Goal: Communication & Community: Answer question/provide support

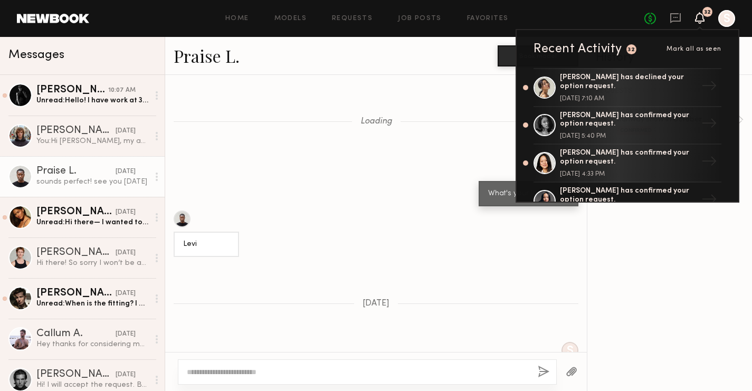
scroll to position [817, 0]
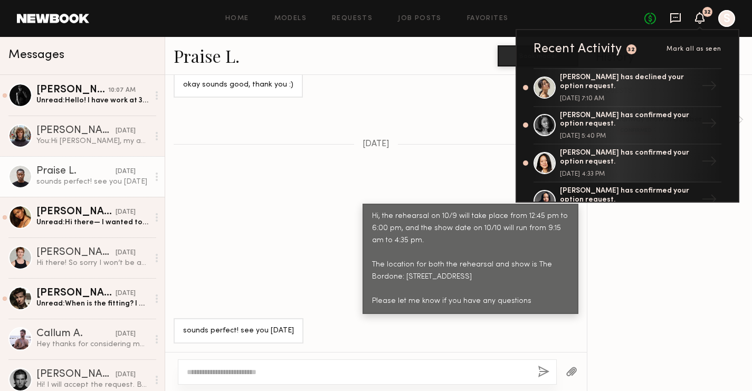
click at [674, 17] on icon at bounding box center [675, 17] width 4 height 1
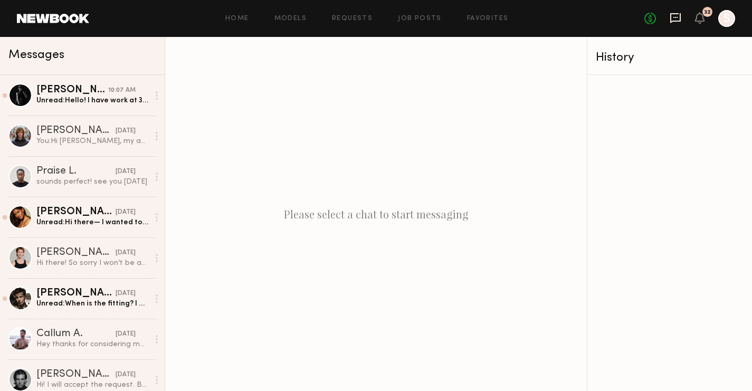
click at [674, 17] on icon at bounding box center [675, 17] width 4 height 1
click at [676, 16] on icon at bounding box center [675, 18] width 12 height 12
click at [703, 16] on icon at bounding box center [699, 18] width 9 height 12
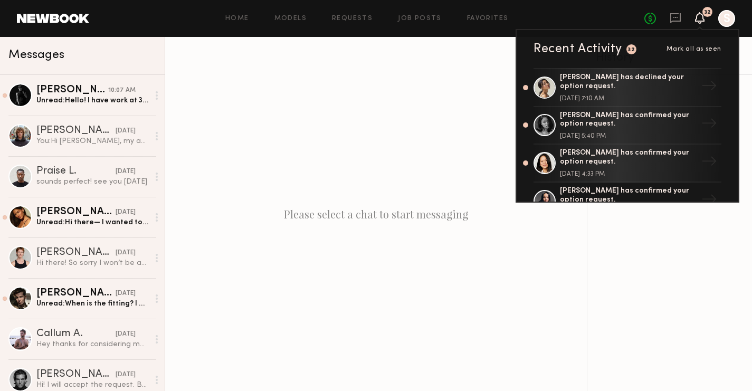
click at [681, 17] on div "No fees up to $5,000 32 Recent Activity 32 Mark all as seen [PERSON_NAME] has d…" at bounding box center [689, 18] width 91 height 17
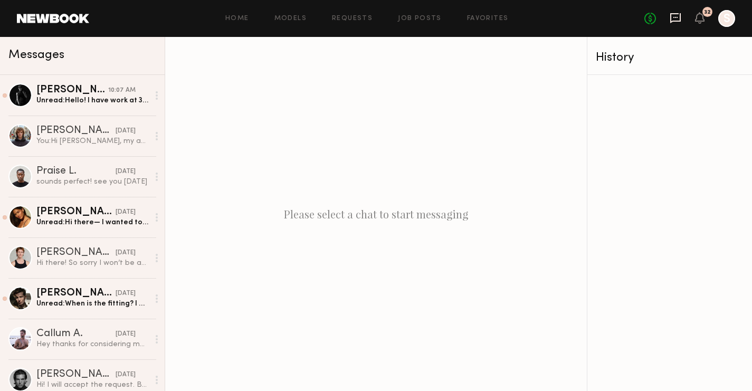
click at [672, 18] on icon at bounding box center [675, 18] width 12 height 12
click at [684, 18] on div "No fees up to $5,000 32 S" at bounding box center [689, 18] width 91 height 17
click at [673, 18] on icon at bounding box center [675, 18] width 12 height 12
click at [707, 19] on div "No fees up to $5,000 32 S" at bounding box center [689, 18] width 91 height 17
click at [700, 16] on icon at bounding box center [699, 17] width 8 height 7
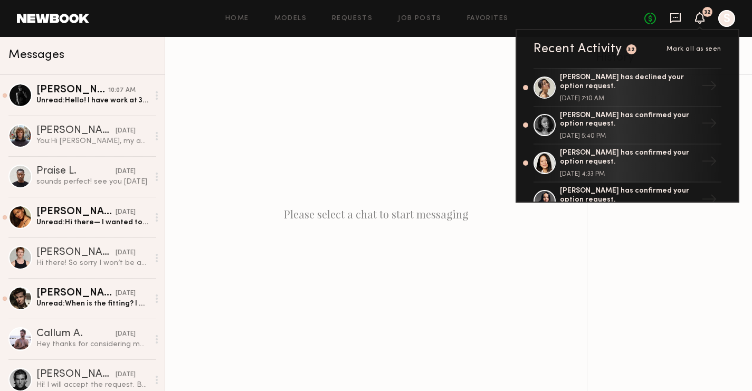
click at [674, 18] on icon at bounding box center [675, 18] width 12 height 12
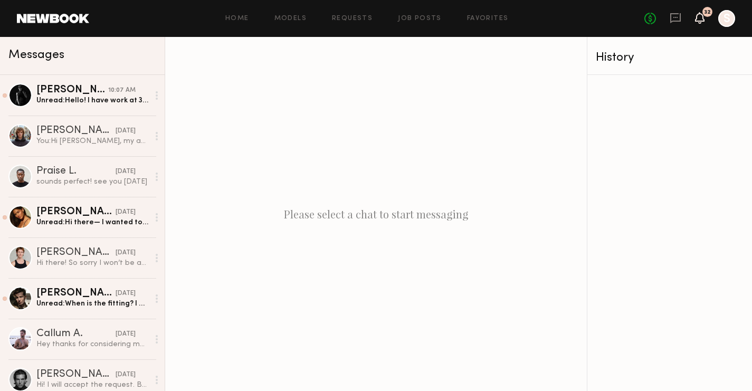
click at [701, 16] on icon at bounding box center [699, 17] width 8 height 7
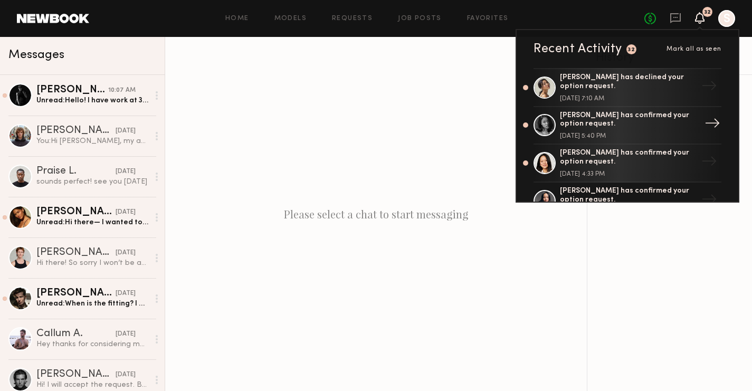
click at [634, 127] on div "Martha O. has confirmed your option request." at bounding box center [628, 120] width 137 height 18
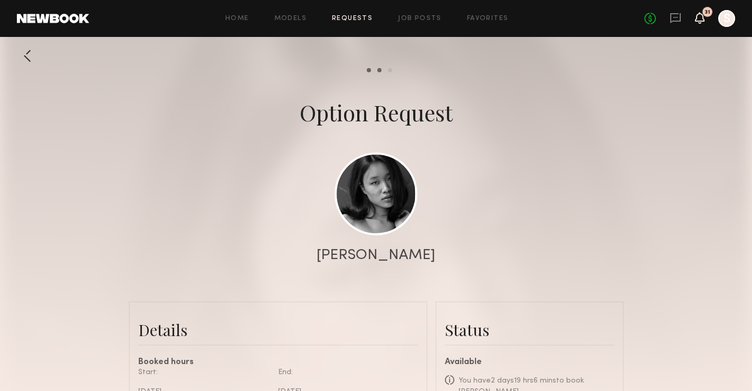
click at [702, 23] on icon at bounding box center [699, 18] width 9 height 12
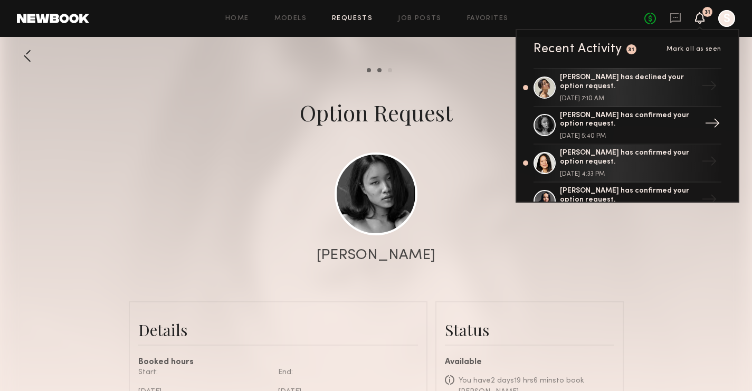
click at [618, 119] on div "Martha O. has confirmed your option request." at bounding box center [628, 120] width 137 height 18
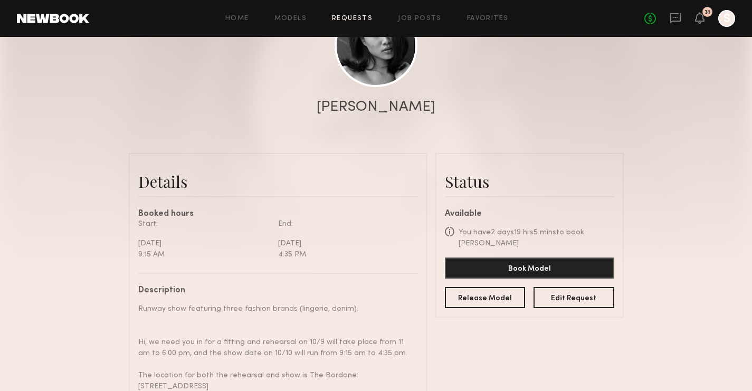
click at [394, 102] on div "Martha O." at bounding box center [376, 107] width 119 height 15
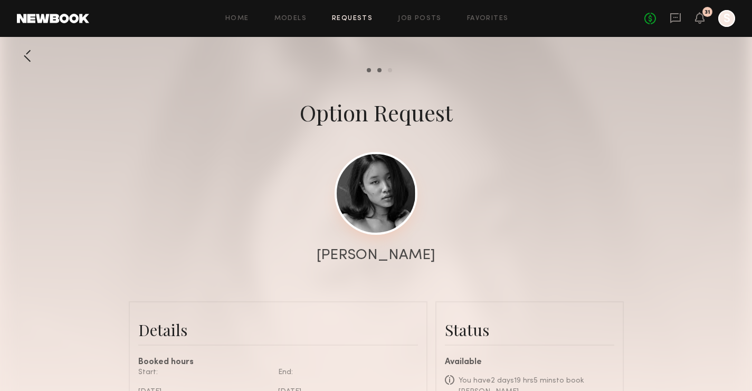
click at [380, 226] on link at bounding box center [375, 193] width 83 height 83
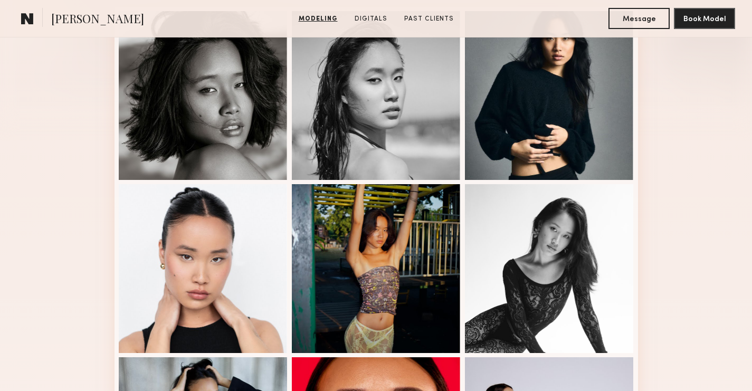
scroll to position [300, 0]
click at [478, 24] on section "Martha O. Modeling Digitals Past Clients Message Book Model" at bounding box center [376, 18] width 752 height 37
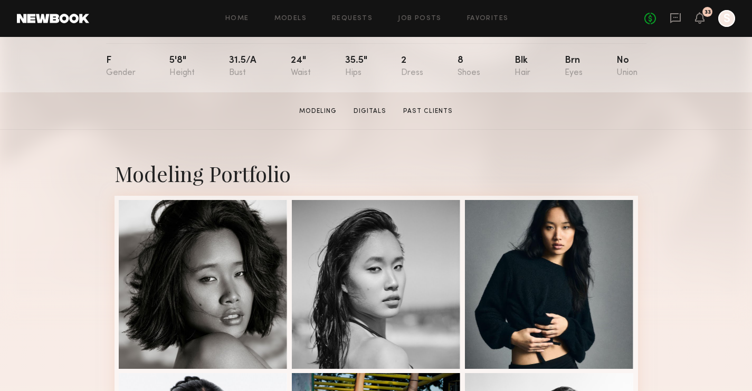
scroll to position [0, 0]
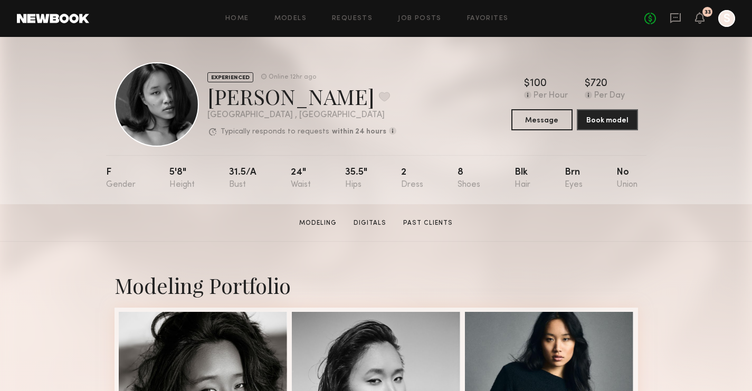
click at [703, 12] on div "33" at bounding box center [707, 12] width 10 height 10
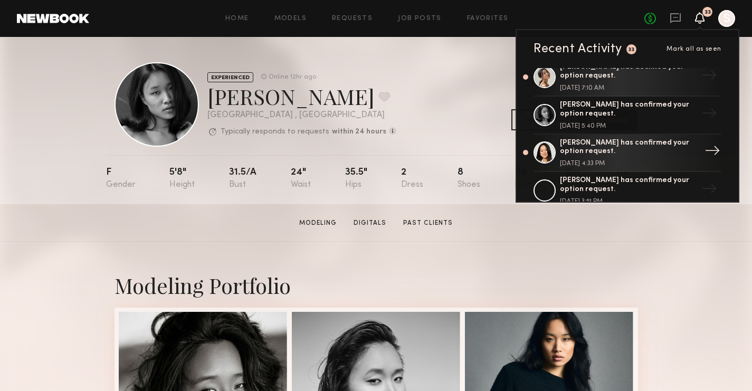
scroll to position [67, 0]
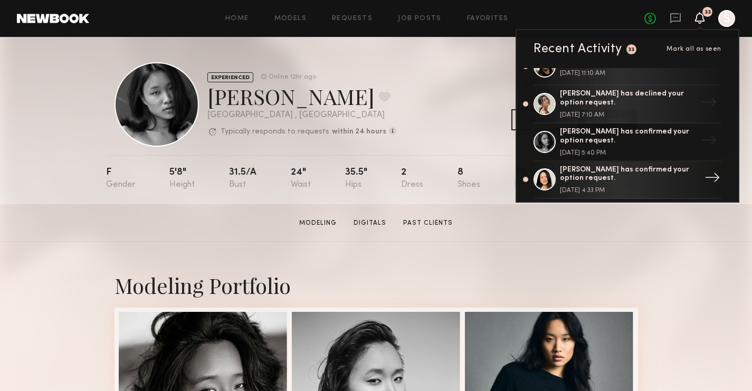
click at [632, 180] on div "[PERSON_NAME] has confirmed your option request." at bounding box center [628, 175] width 137 height 18
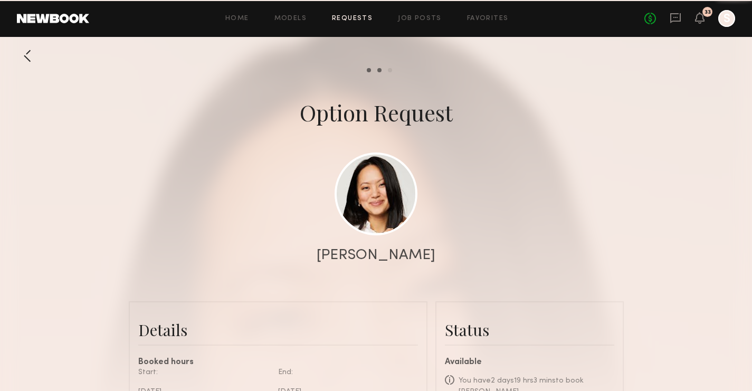
scroll to position [323, 0]
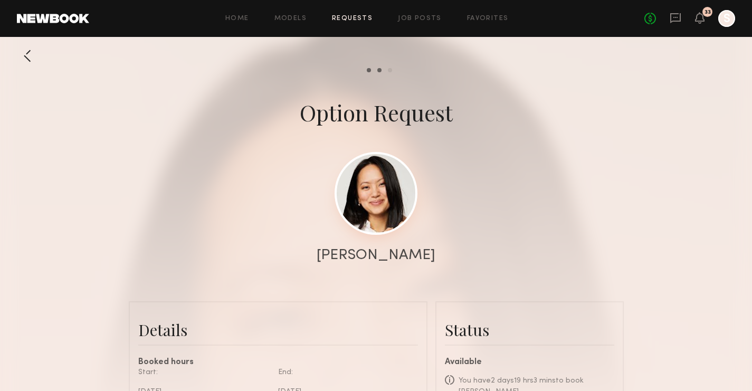
click at [381, 217] on link at bounding box center [375, 193] width 83 height 83
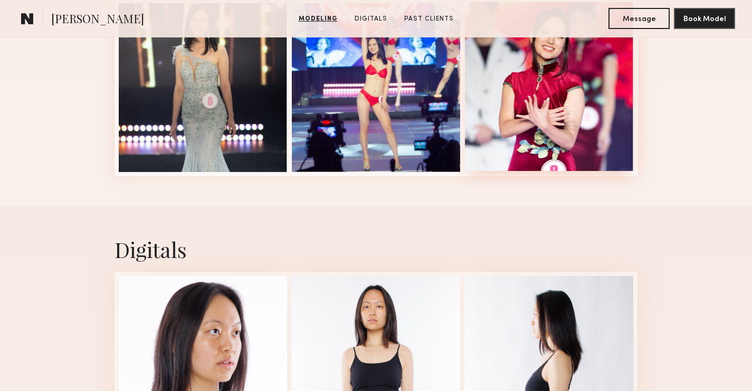
scroll to position [788, 0]
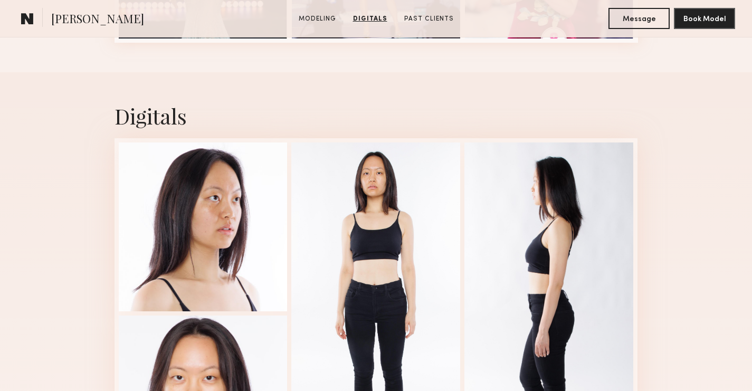
click at [667, 169] on div "Digitals 1 of 4" at bounding box center [376, 295] width 752 height 446
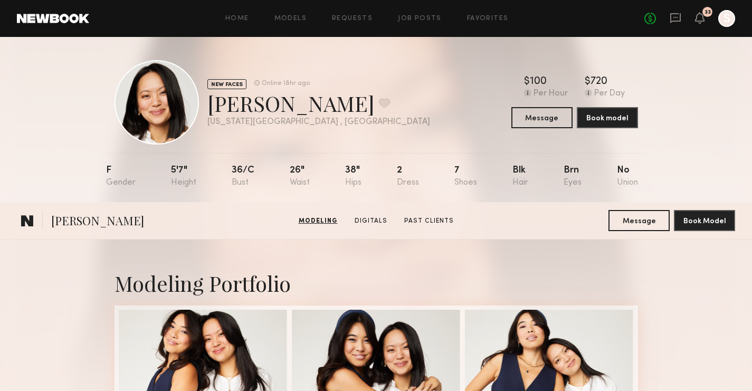
scroll to position [0, 0]
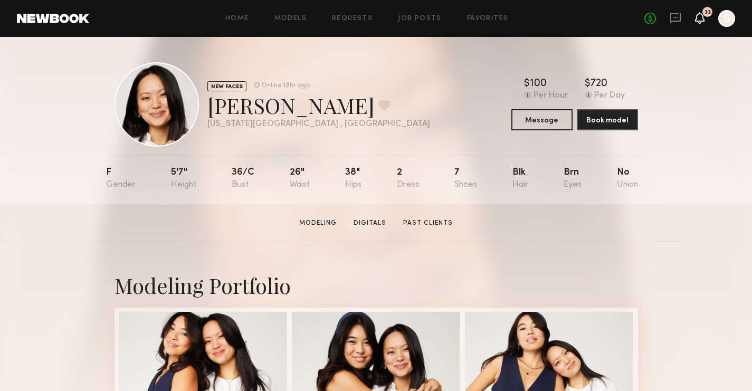
click at [697, 22] on icon at bounding box center [699, 18] width 9 height 12
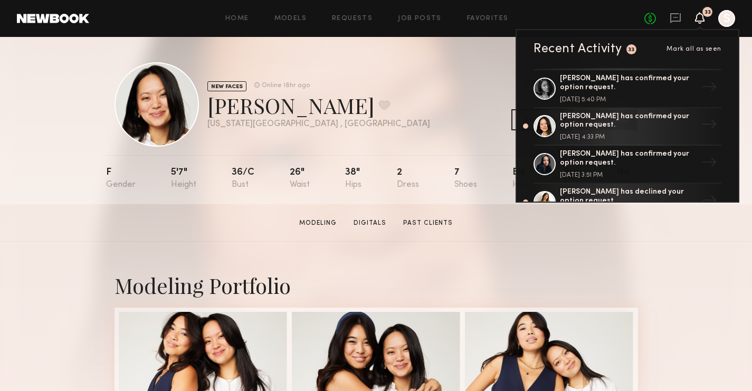
scroll to position [121, 0]
click at [627, 152] on div "Celine H. has confirmed your option request." at bounding box center [628, 158] width 137 height 18
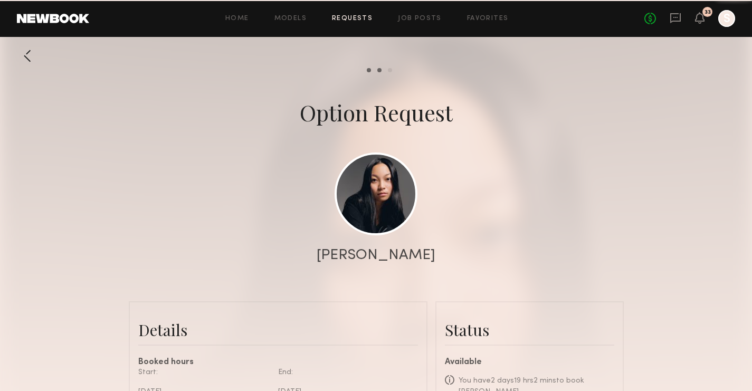
scroll to position [488, 0]
click at [390, 192] on link at bounding box center [375, 193] width 83 height 83
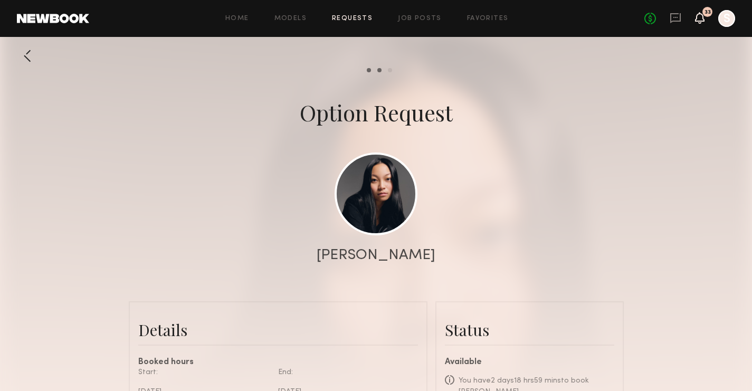
click at [701, 16] on icon at bounding box center [699, 17] width 8 height 7
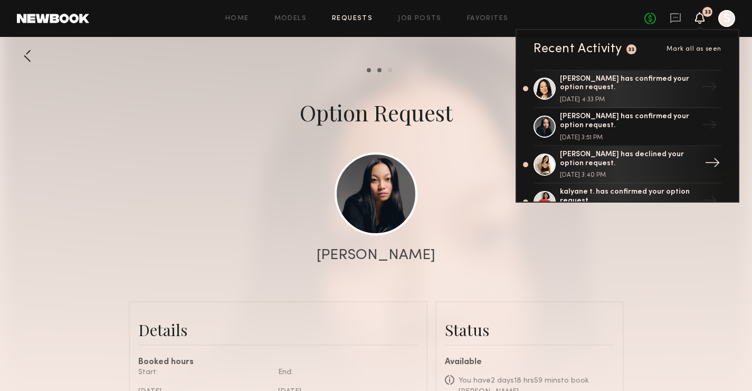
scroll to position [189, 0]
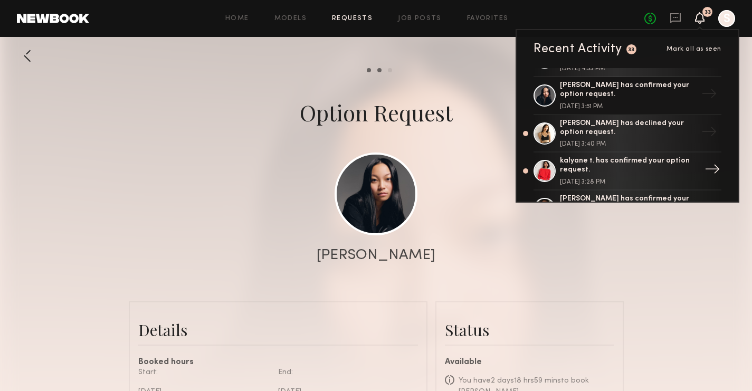
click at [621, 168] on div "kalyane t. has confirmed your option request." at bounding box center [628, 166] width 137 height 18
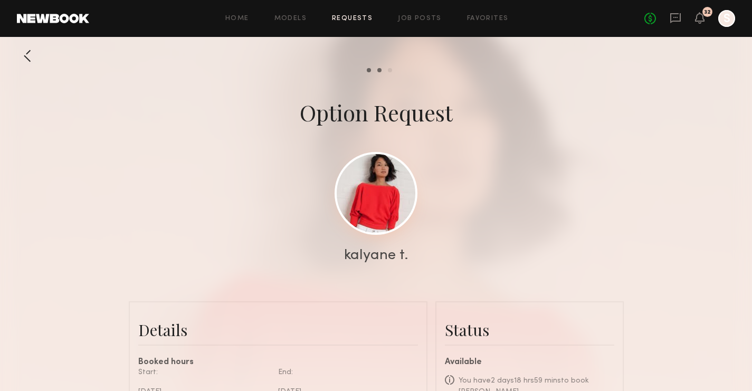
click at [391, 191] on link at bounding box center [375, 193] width 83 height 83
click at [703, 17] on icon at bounding box center [699, 17] width 8 height 7
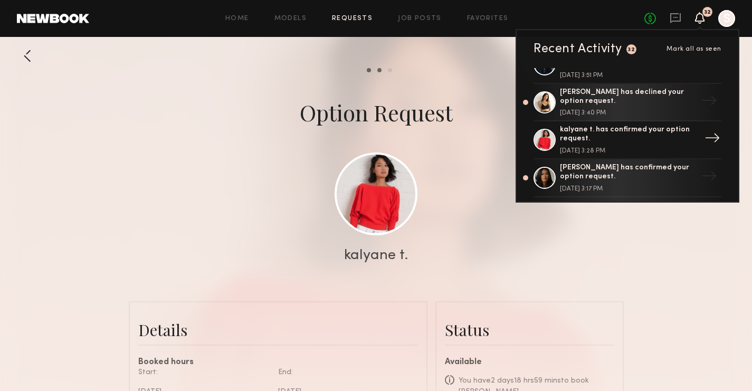
scroll to position [246, 0]
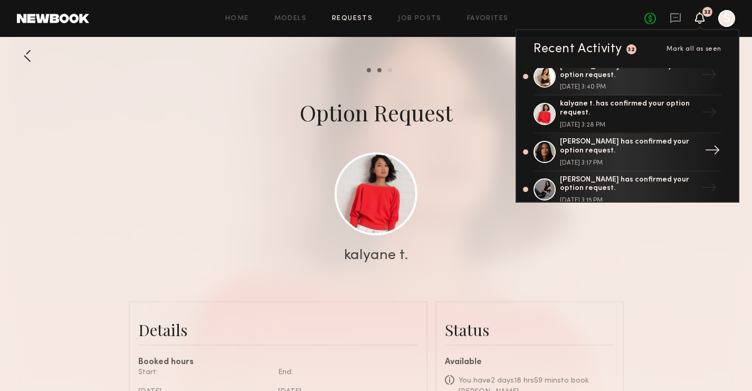
click at [660, 152] on div "karen h. has confirmed your option request." at bounding box center [628, 147] width 137 height 18
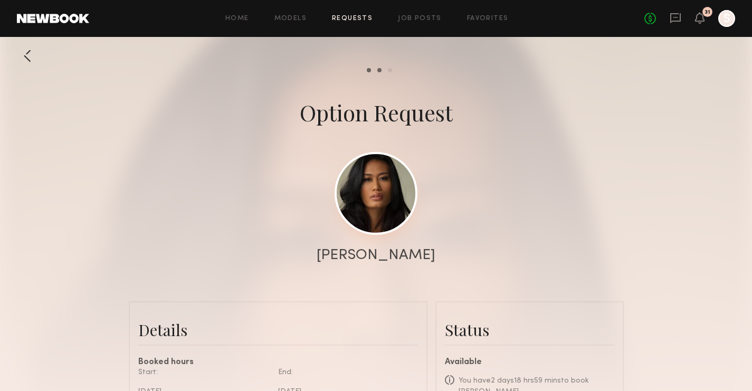
click at [382, 190] on link at bounding box center [375, 193] width 83 height 83
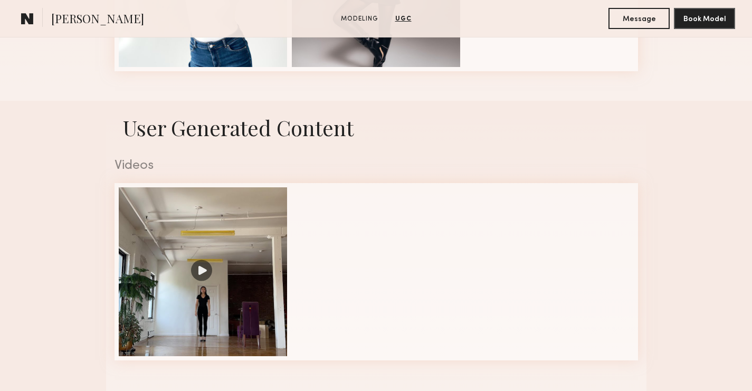
scroll to position [589, 0]
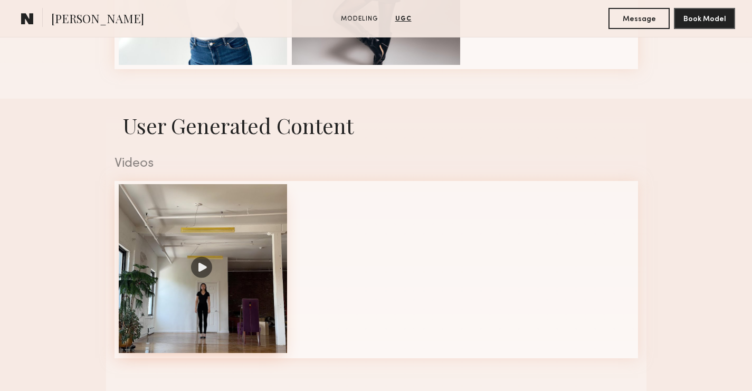
click at [244, 244] on div at bounding box center [203, 268] width 169 height 169
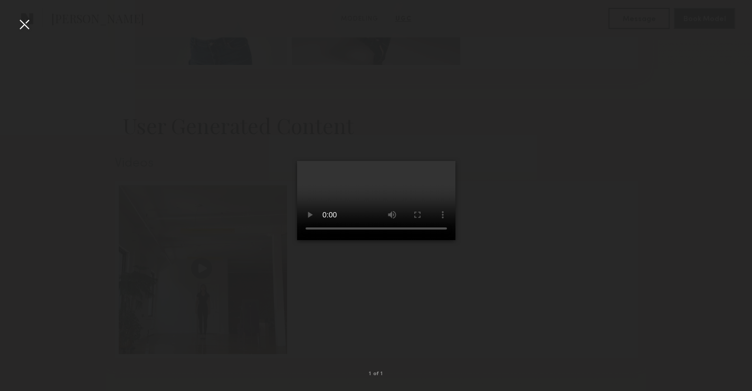
click at [30, 25] on div at bounding box center [24, 24] width 17 height 17
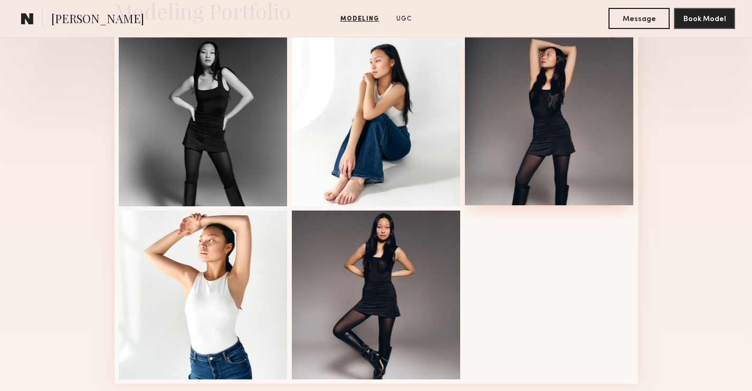
scroll to position [273, 0]
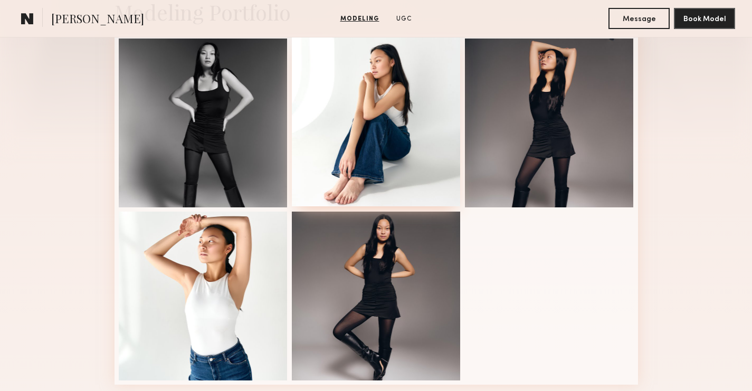
click at [392, 92] on div at bounding box center [376, 121] width 169 height 169
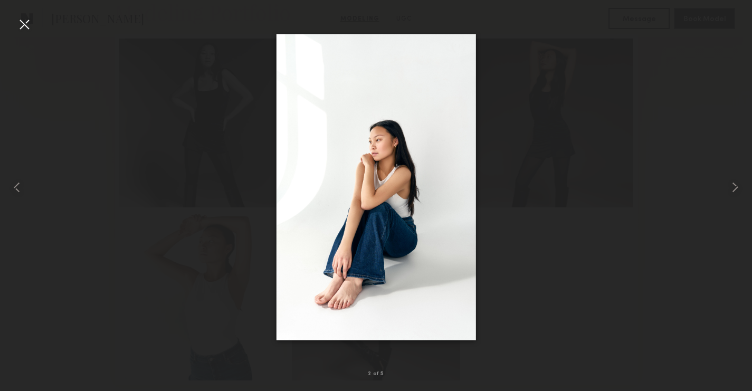
click at [23, 20] on div at bounding box center [24, 24] width 17 height 17
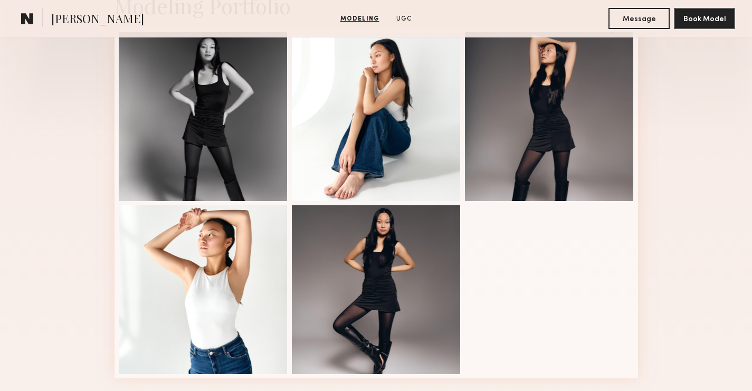
scroll to position [296, 0]
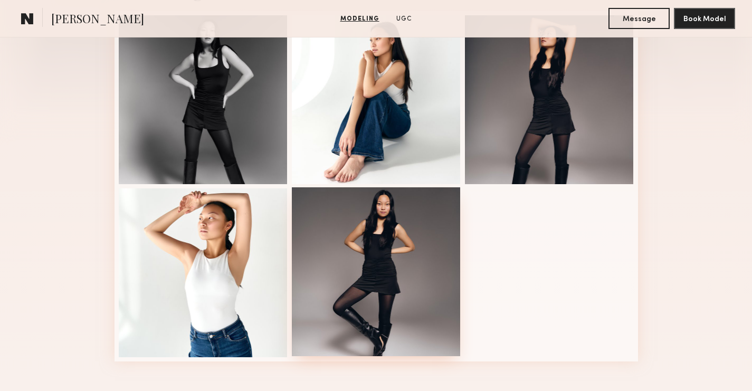
click at [357, 261] on div at bounding box center [376, 271] width 169 height 169
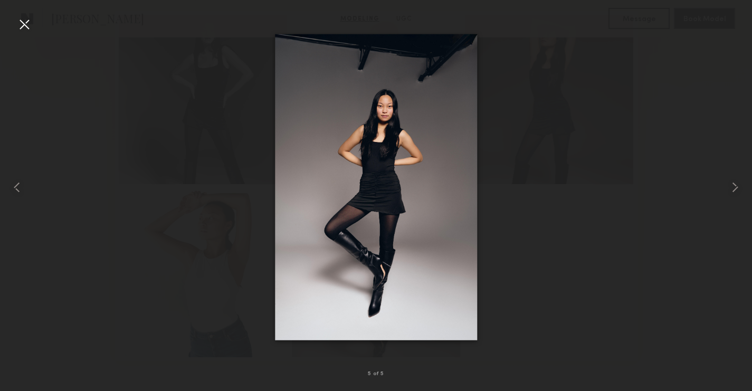
click at [20, 24] on div at bounding box center [24, 24] width 17 height 17
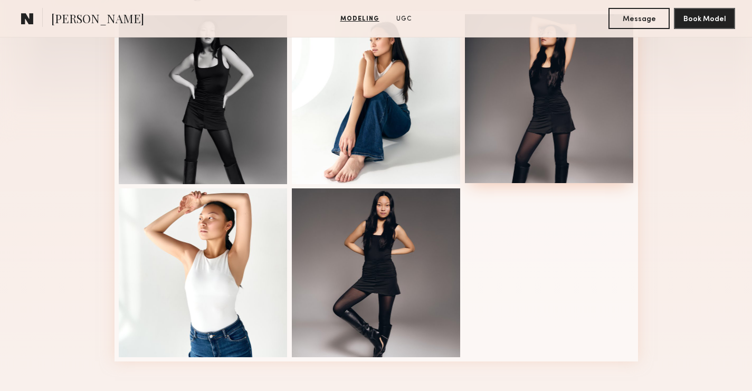
click at [632, 107] on div at bounding box center [549, 98] width 169 height 169
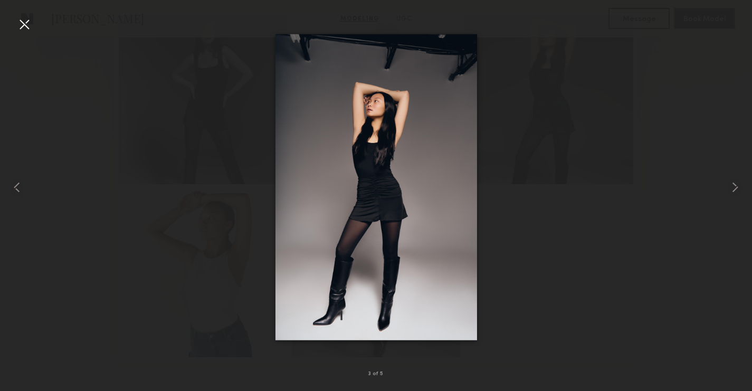
click at [24, 26] on div at bounding box center [24, 24] width 17 height 17
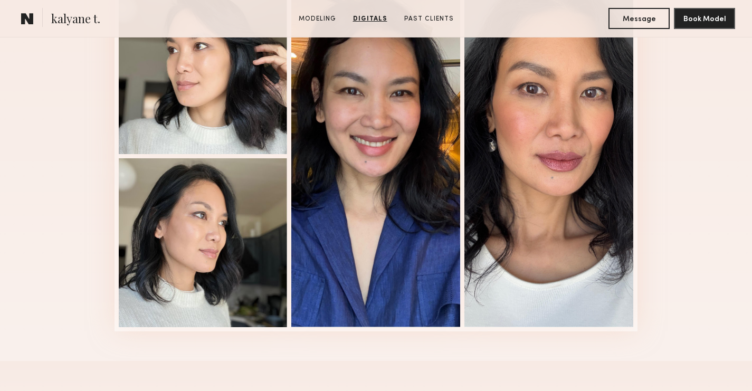
scroll to position [1010, 0]
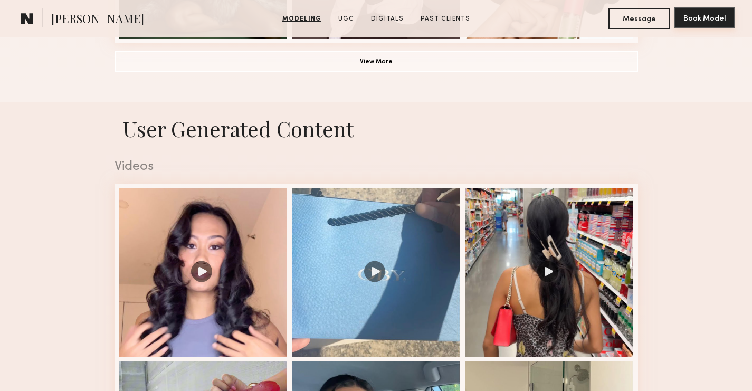
scroll to position [1063, 0]
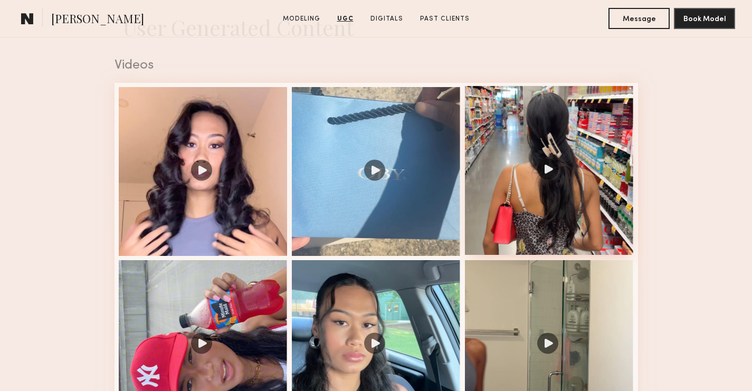
click at [590, 172] on div at bounding box center [549, 170] width 169 height 169
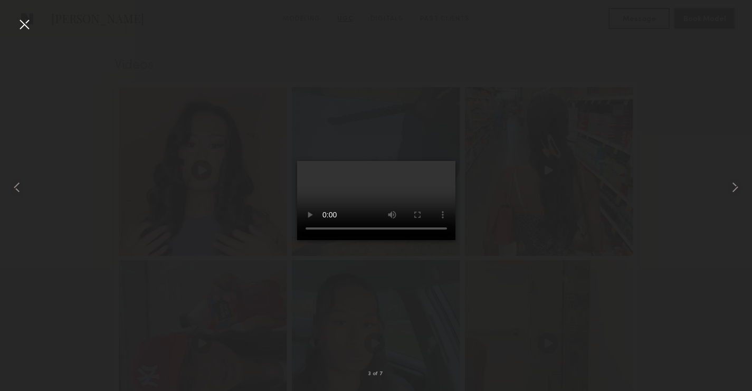
click at [540, 249] on div at bounding box center [376, 187] width 752 height 340
click at [18, 26] on div at bounding box center [24, 24] width 17 height 17
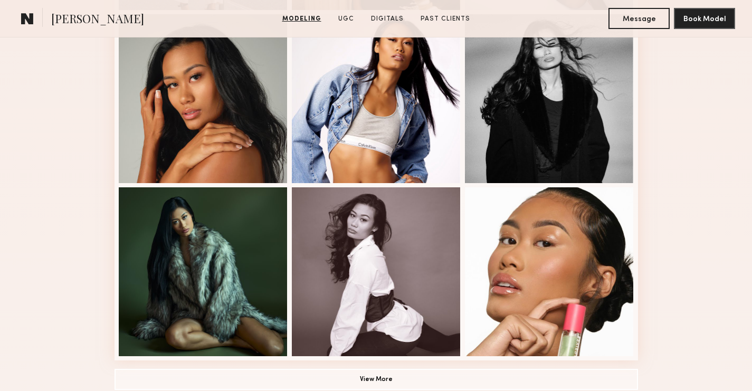
scroll to position [646, 0]
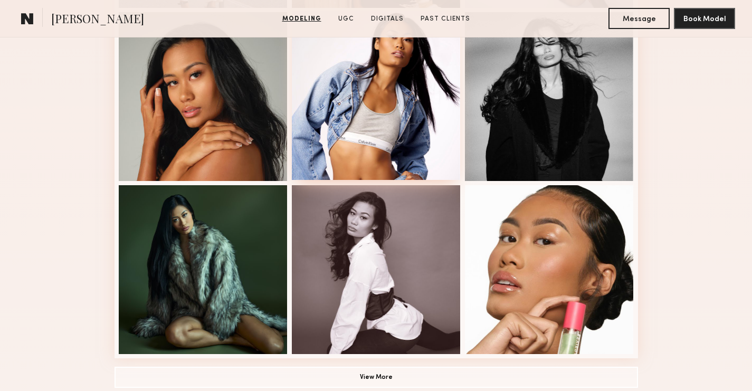
click at [416, 128] on div at bounding box center [376, 95] width 169 height 169
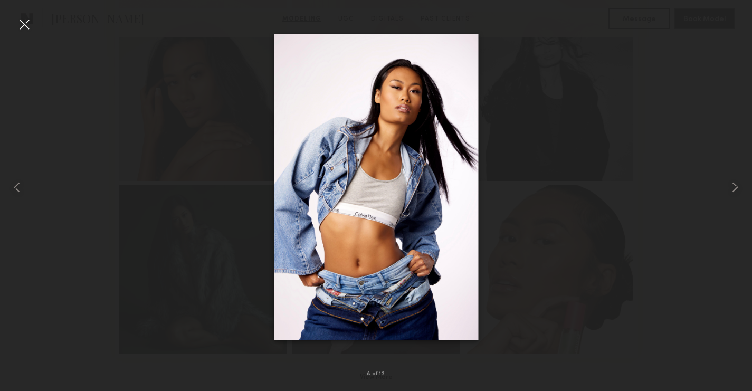
click at [24, 26] on div at bounding box center [24, 24] width 17 height 17
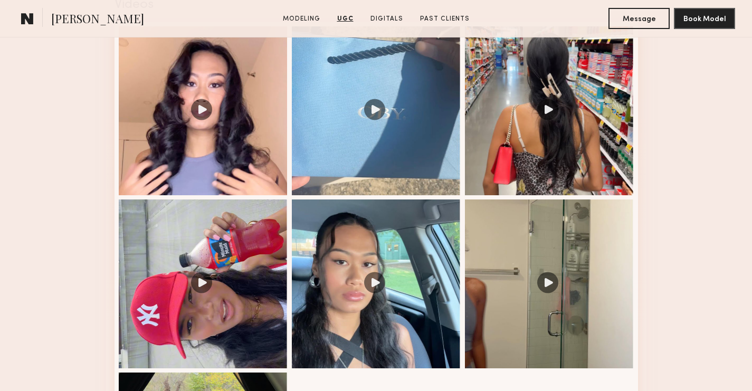
scroll to position [1152, 0]
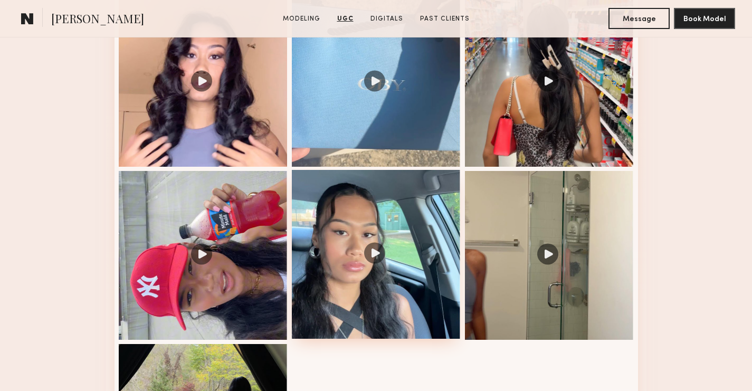
click at [380, 198] on div at bounding box center [376, 254] width 169 height 169
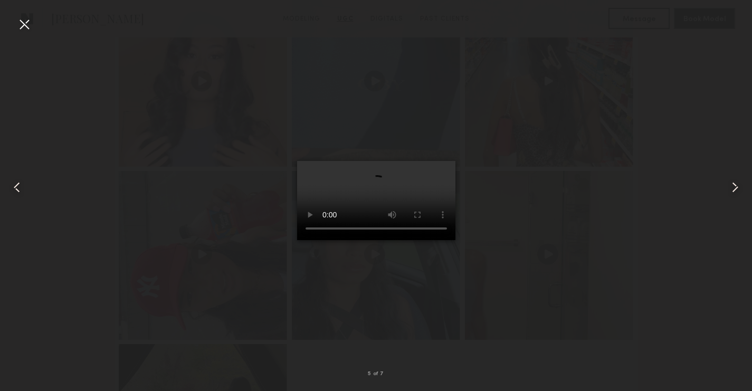
click at [23, 24] on div at bounding box center [24, 24] width 17 height 17
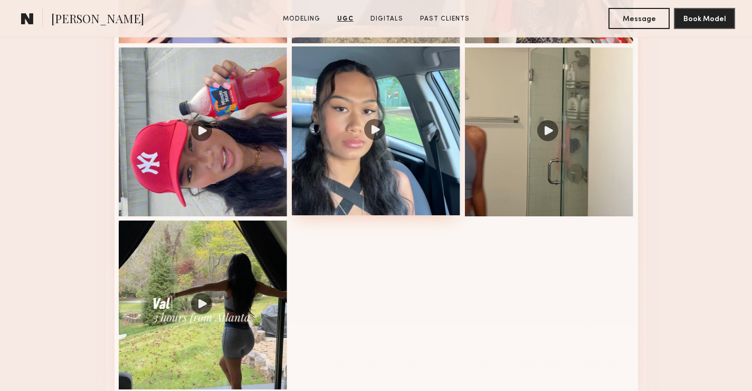
scroll to position [1276, 0]
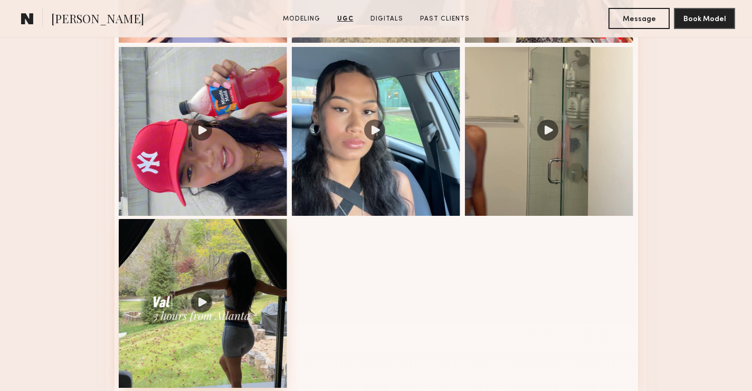
click at [254, 258] on div at bounding box center [203, 303] width 169 height 169
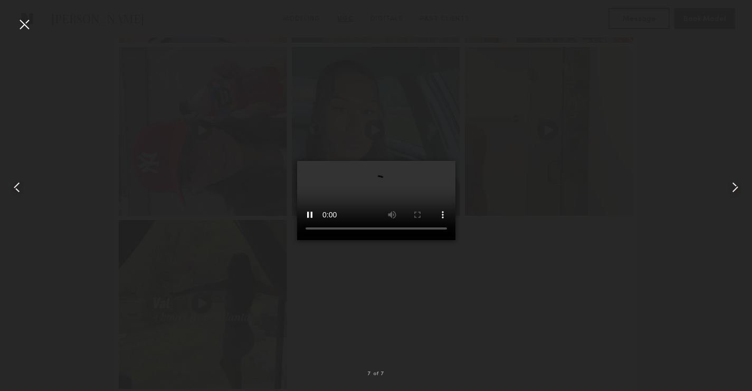
click at [29, 19] on div at bounding box center [24, 24] width 17 height 17
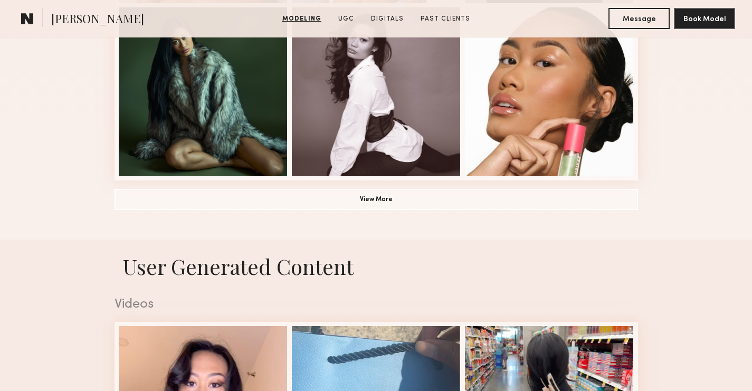
scroll to position [821, 0]
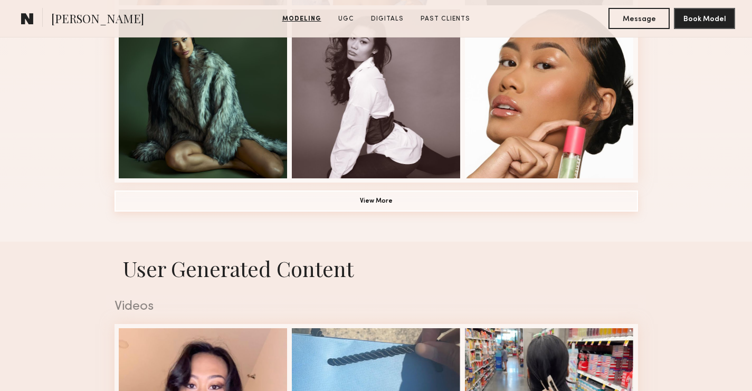
click at [430, 199] on button "View More" at bounding box center [375, 200] width 523 height 21
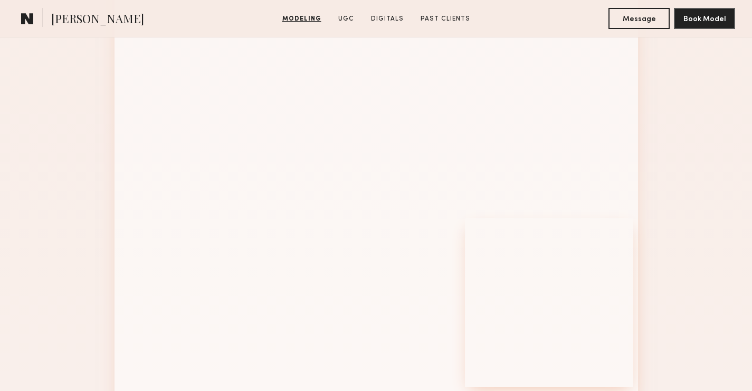
scroll to position [1124, 0]
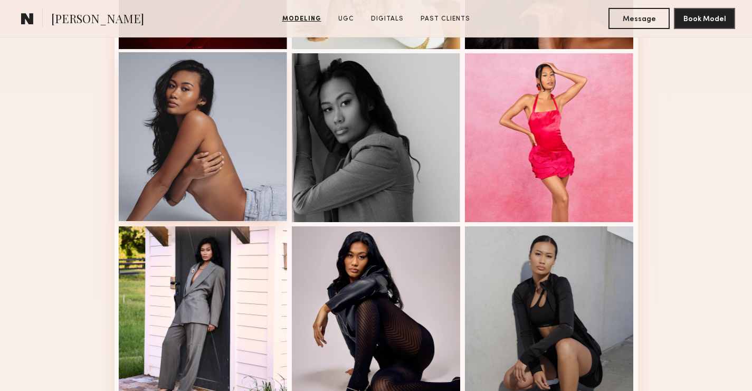
click at [201, 130] on div at bounding box center [203, 136] width 169 height 169
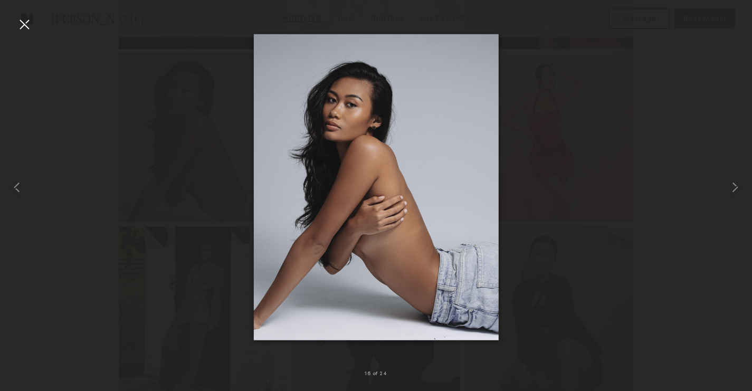
click at [17, 30] on div at bounding box center [24, 24] width 17 height 17
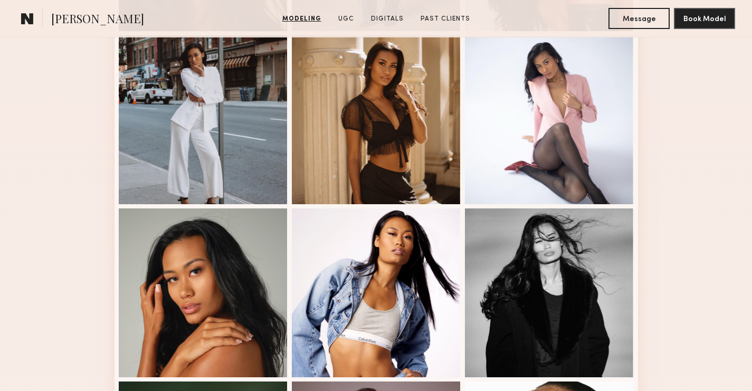
scroll to position [0, 0]
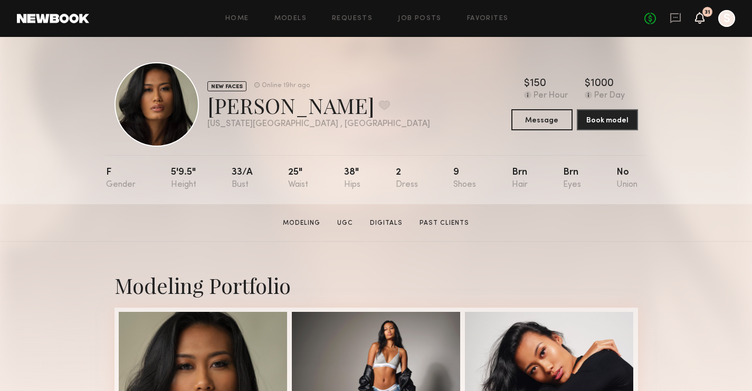
click at [703, 19] on icon at bounding box center [699, 17] width 8 height 7
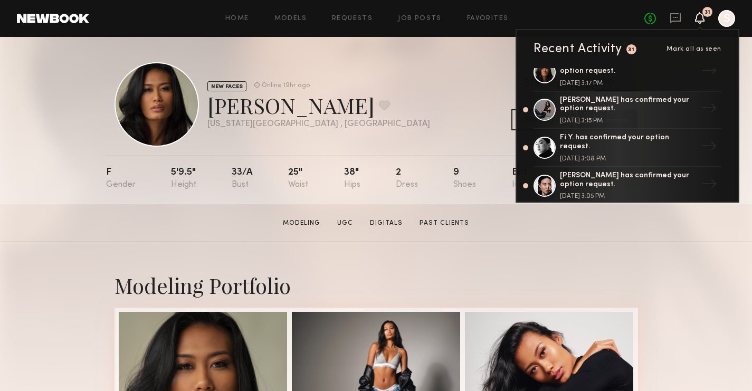
scroll to position [288, 0]
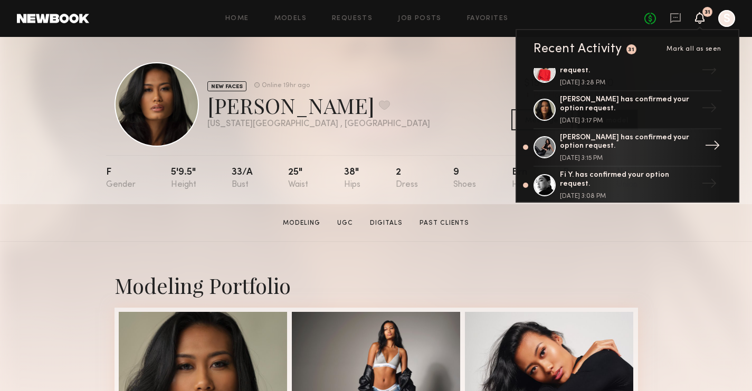
click at [596, 141] on div "[PERSON_NAME] has confirmed your option request." at bounding box center [628, 142] width 137 height 18
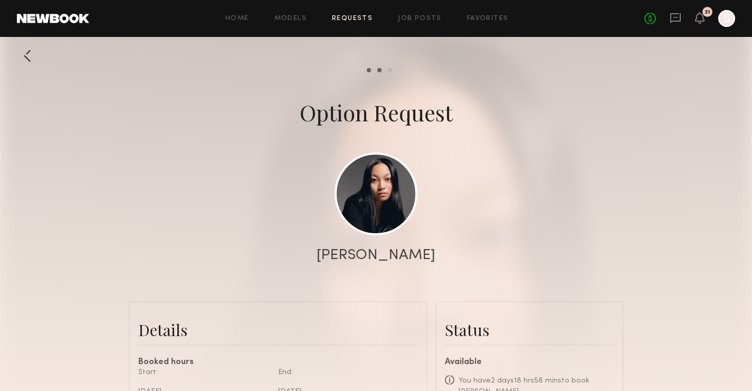
scroll to position [347, 0]
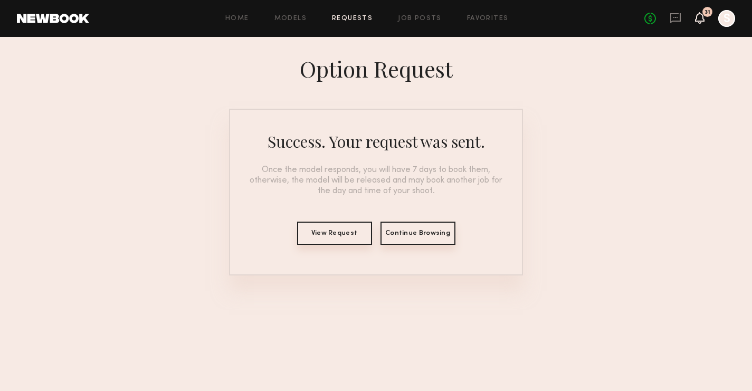
click at [698, 17] on icon at bounding box center [699, 17] width 8 height 7
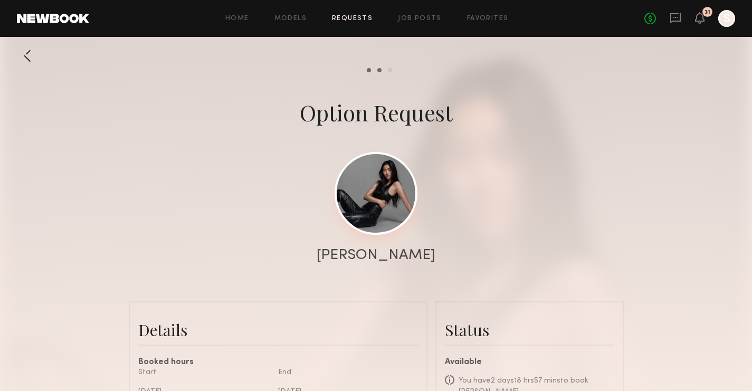
click at [371, 202] on link at bounding box center [375, 193] width 83 height 83
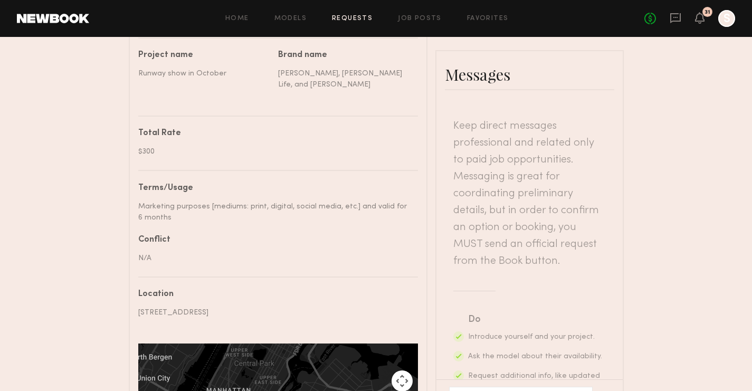
scroll to position [675, 0]
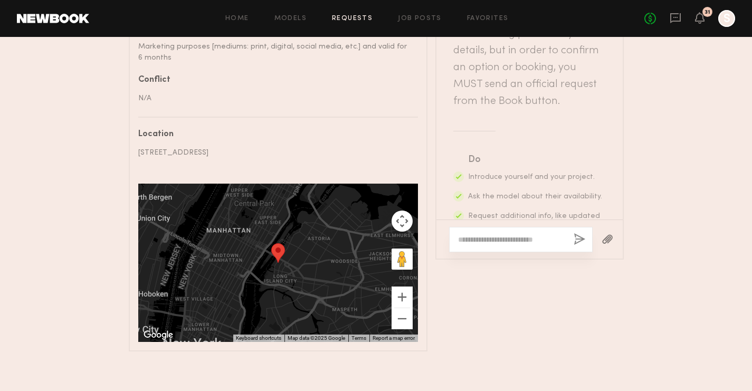
click at [530, 234] on textarea at bounding box center [511, 239] width 107 height 11
type textarea "**********"
click at [579, 233] on button "button" at bounding box center [579, 239] width 12 height 13
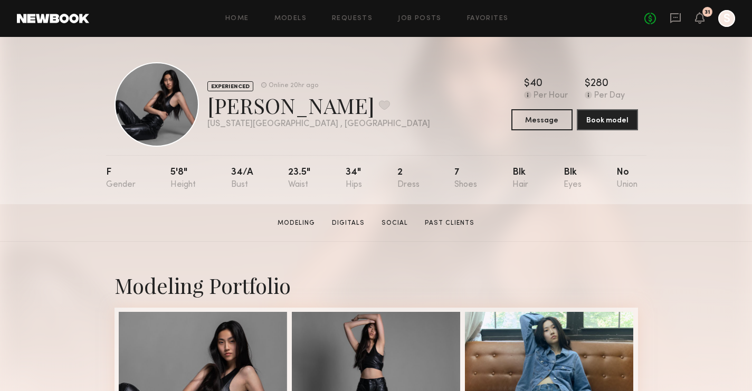
scroll to position [198, 0]
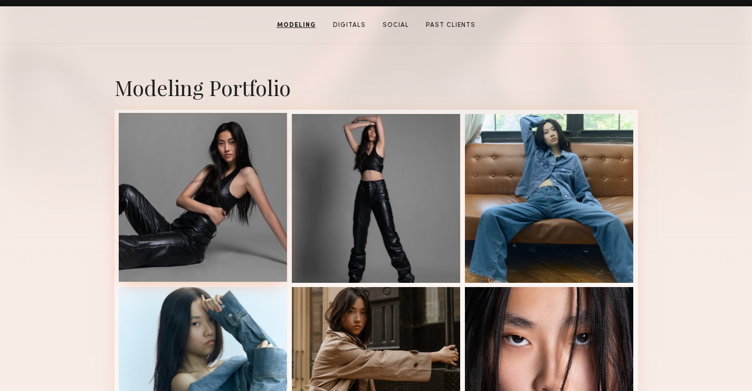
click at [198, 202] on div at bounding box center [203, 197] width 169 height 169
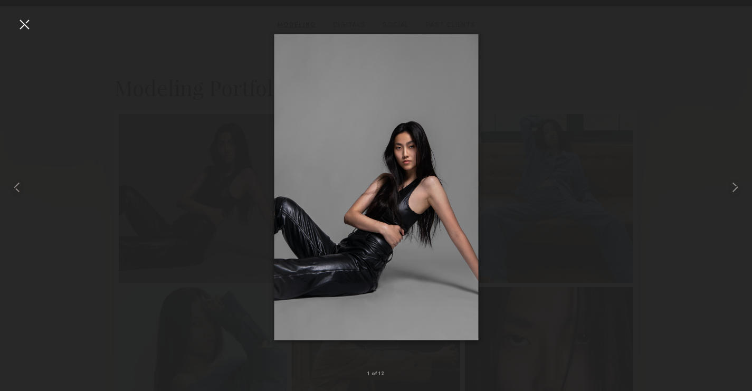
click at [25, 31] on div at bounding box center [24, 24] width 17 height 17
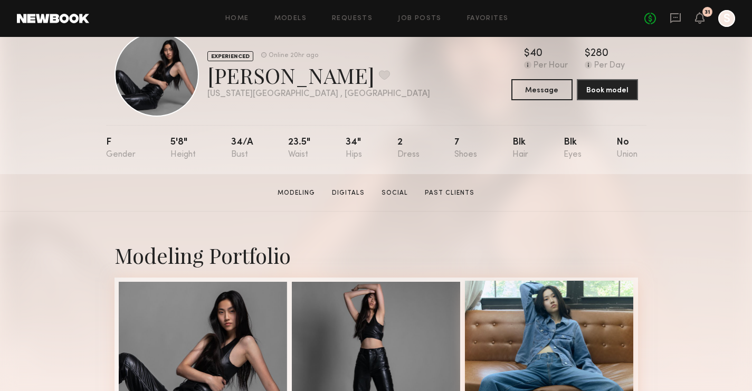
scroll to position [38, 0]
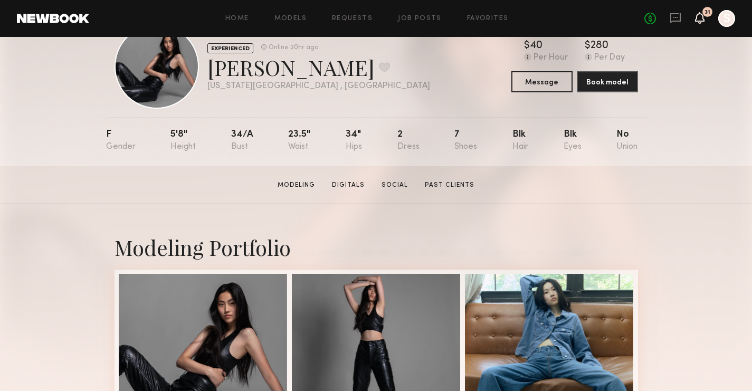
click at [703, 16] on icon at bounding box center [699, 18] width 9 height 12
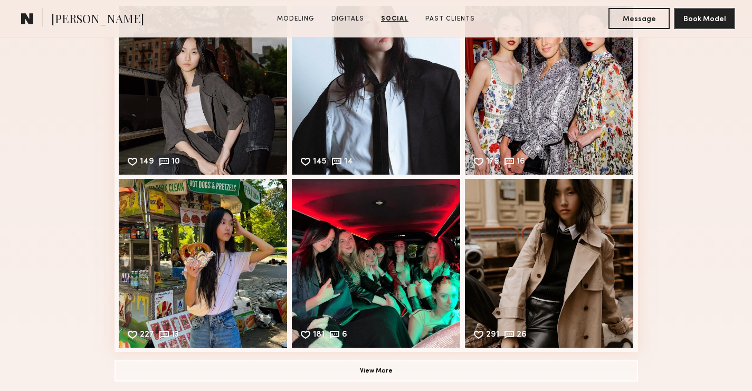
scroll to position [1551, 0]
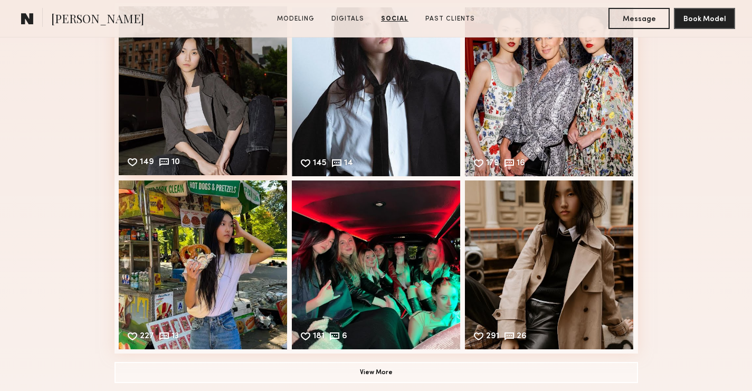
click at [247, 87] on div "149 10 Likes & comments displayed to show model’s engagement" at bounding box center [203, 90] width 169 height 169
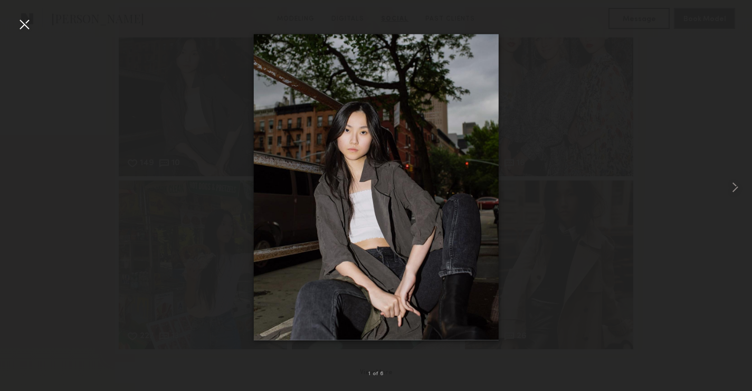
click at [21, 22] on div at bounding box center [24, 24] width 17 height 17
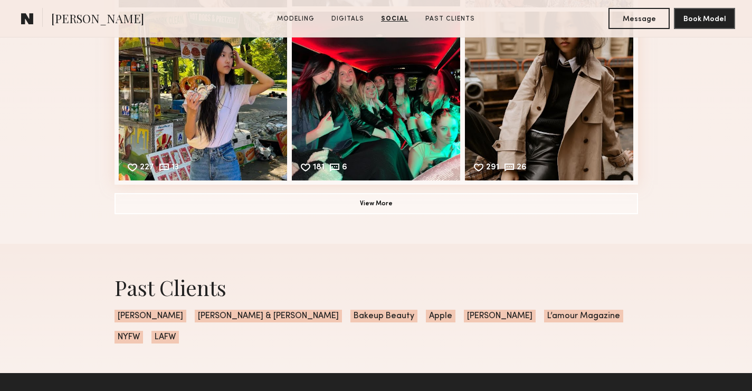
scroll to position [1718, 0]
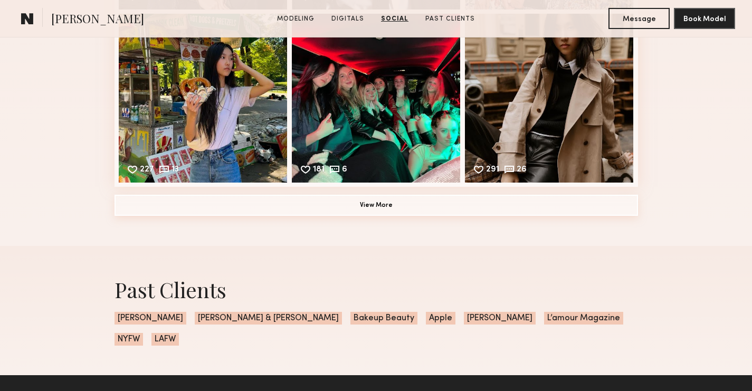
click at [440, 207] on button "View More" at bounding box center [375, 205] width 523 height 21
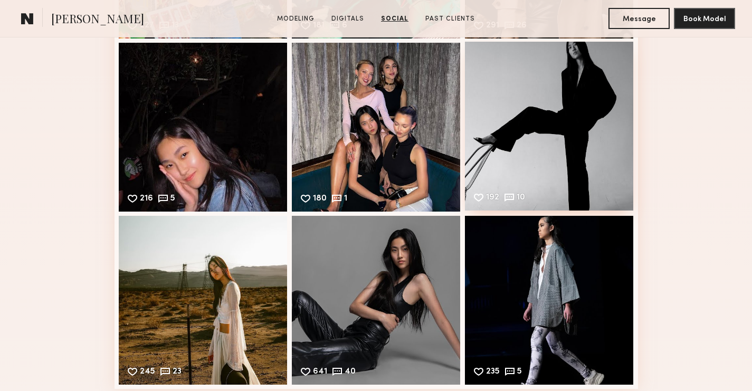
scroll to position [1928, 0]
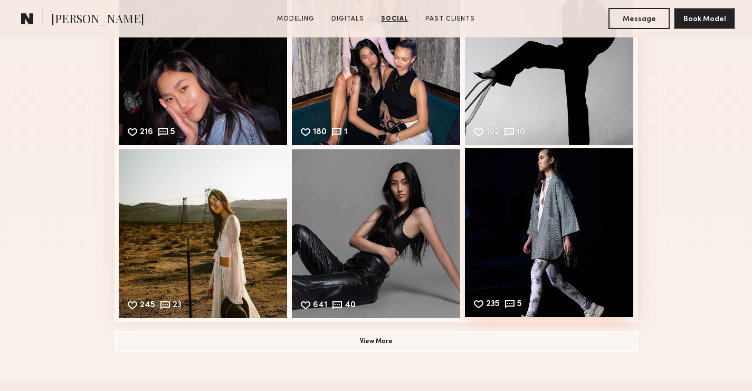
click at [577, 223] on div "235 5 Likes & comments displayed to show model’s engagement" at bounding box center [549, 232] width 169 height 169
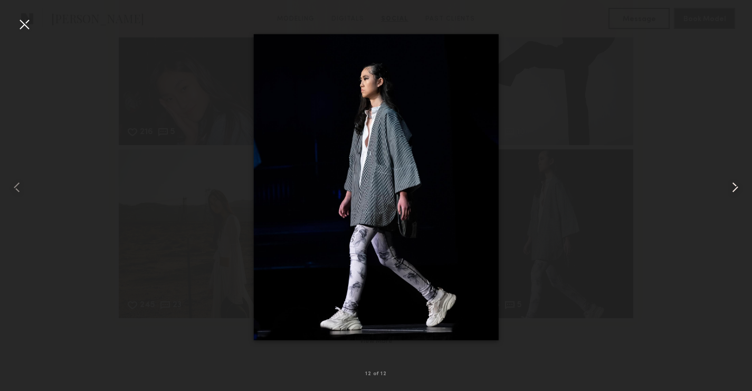
click at [741, 186] on common-icon at bounding box center [734, 187] width 17 height 17
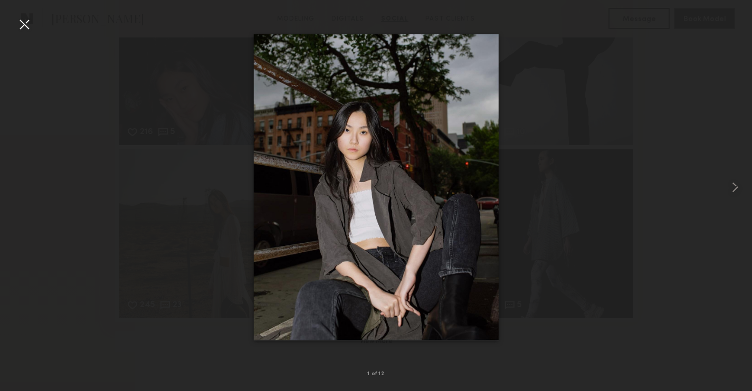
click at [25, 29] on div at bounding box center [24, 24] width 17 height 17
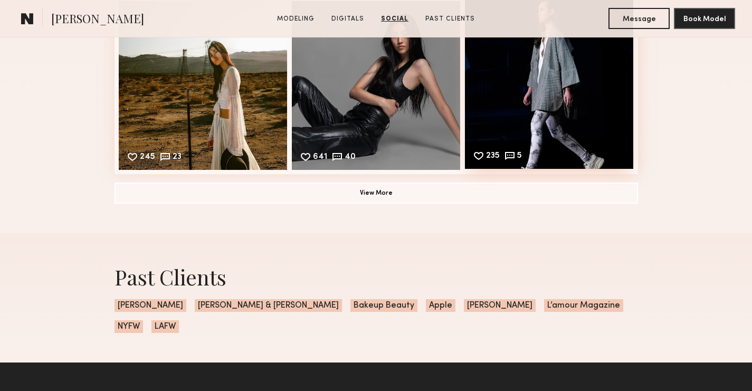
scroll to position [2090, 0]
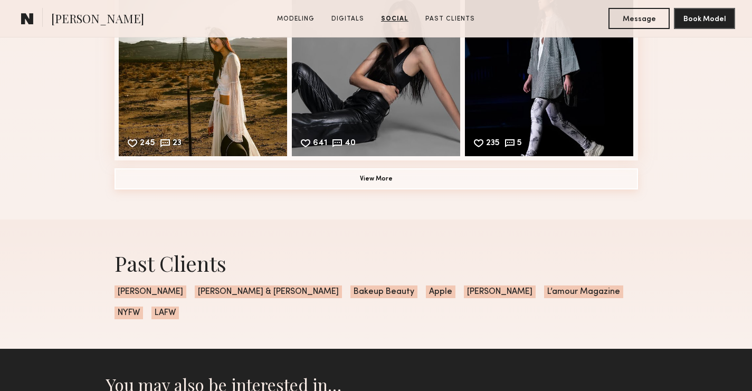
click at [496, 188] on button "View More" at bounding box center [375, 178] width 523 height 21
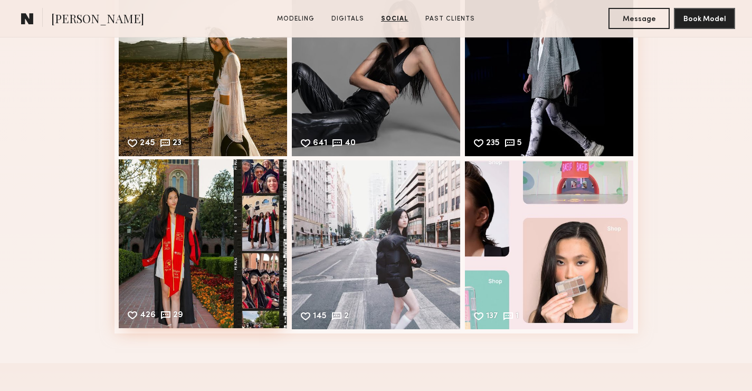
click at [196, 199] on div "426 29 Likes & comments displayed to show model’s engagement" at bounding box center [203, 243] width 169 height 169
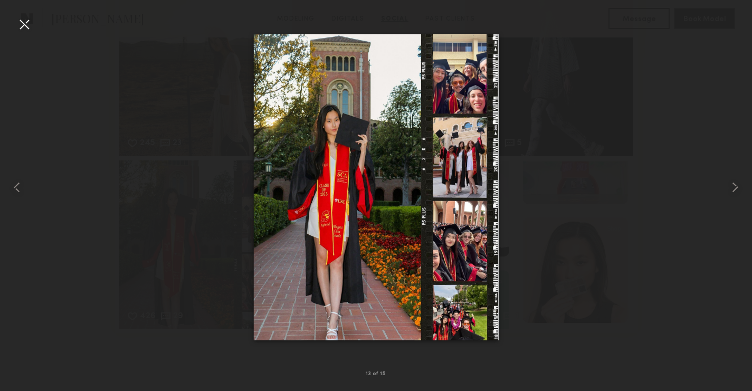
click at [24, 19] on div at bounding box center [24, 24] width 17 height 17
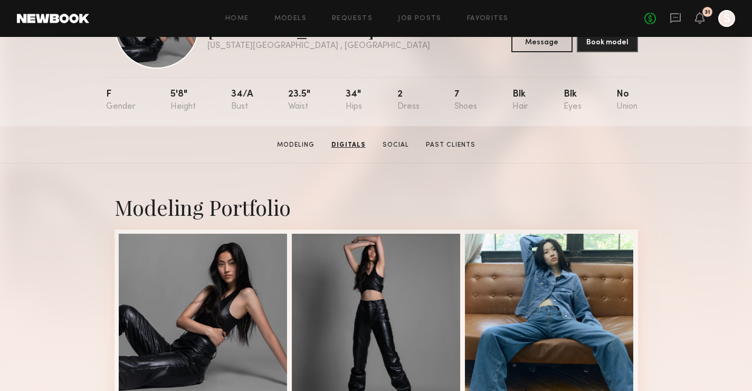
scroll to position [0, 0]
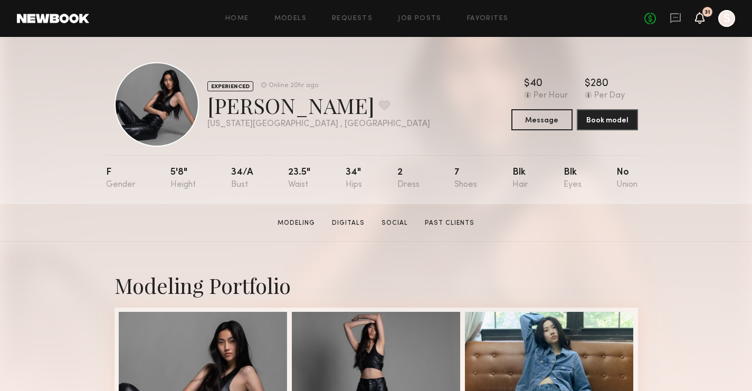
click at [697, 17] on icon at bounding box center [699, 17] width 8 height 7
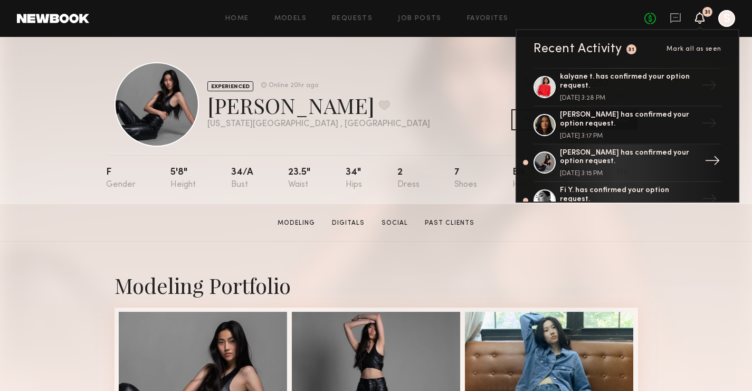
scroll to position [324, 0]
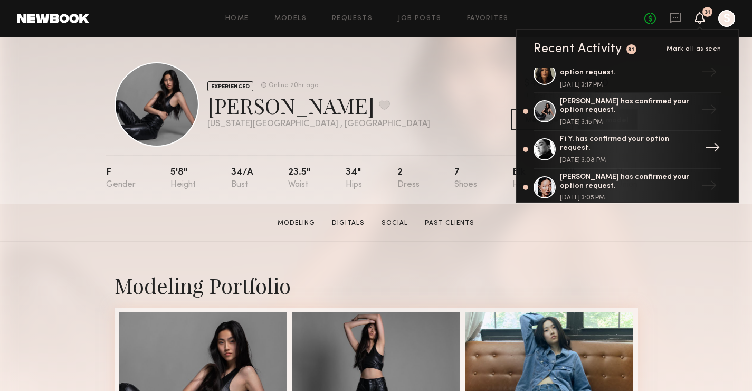
click at [626, 158] on div "October 05, 2025 @ 3:08 PM" at bounding box center [628, 160] width 137 height 6
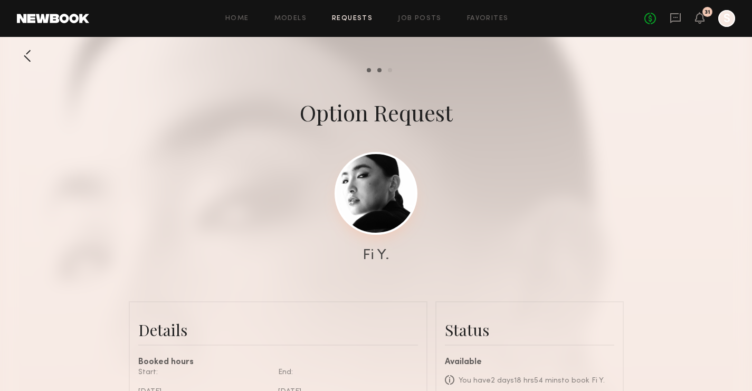
click at [398, 197] on link at bounding box center [375, 193] width 83 height 83
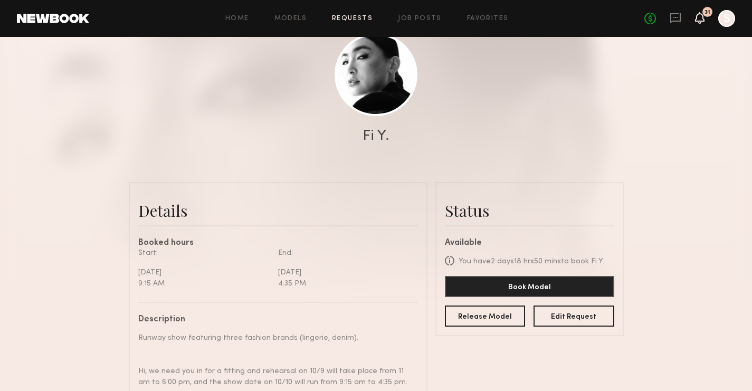
click at [700, 23] on icon at bounding box center [699, 23] width 3 height 2
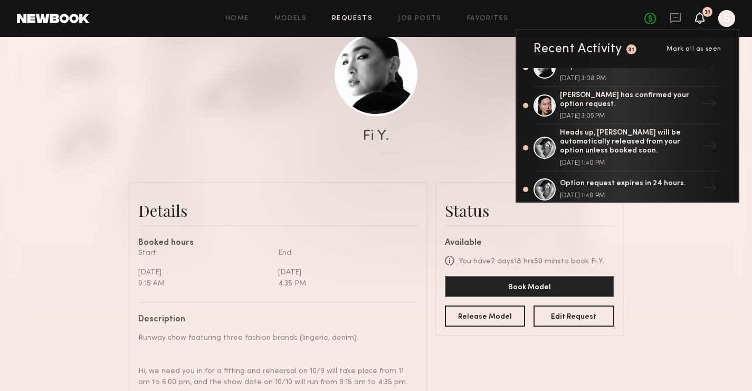
scroll to position [395, 0]
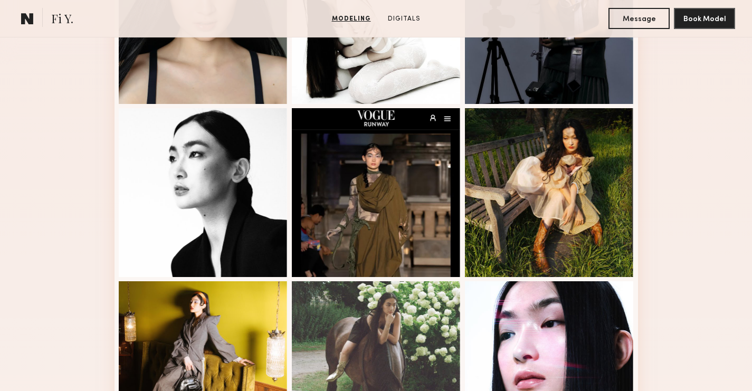
scroll to position [378, 0]
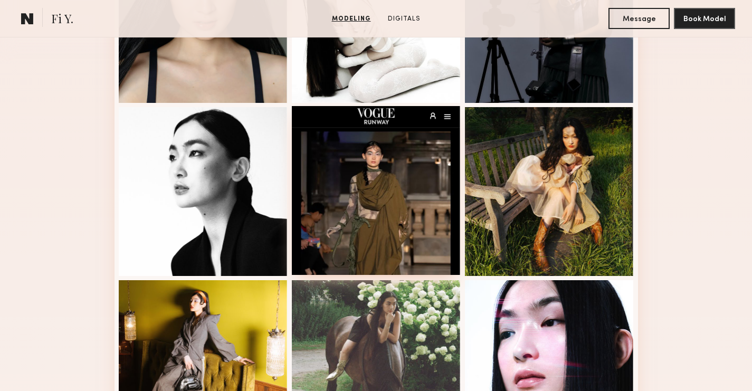
click at [383, 196] on div at bounding box center [376, 190] width 169 height 169
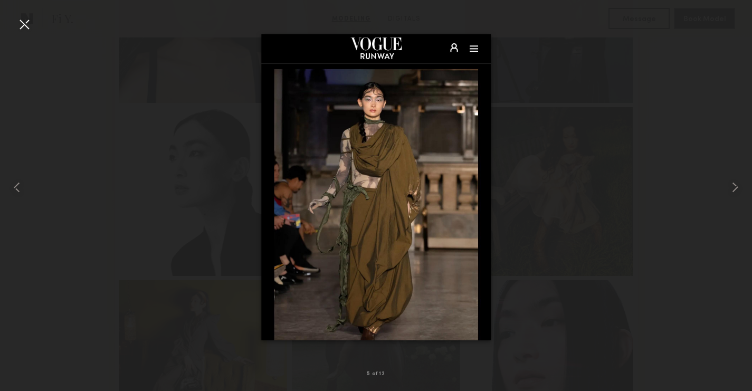
click at [21, 24] on div at bounding box center [24, 24] width 17 height 17
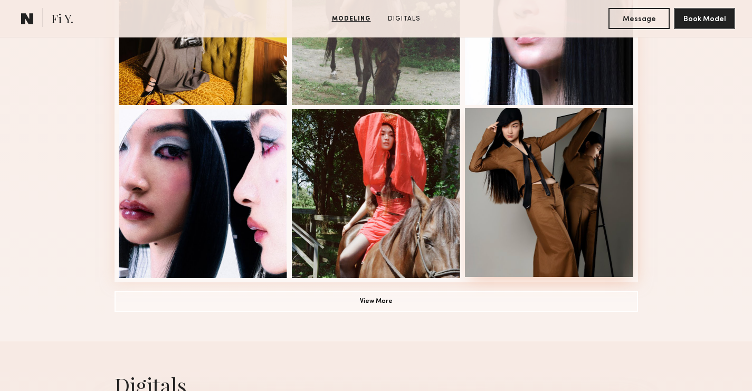
scroll to position [798, 0]
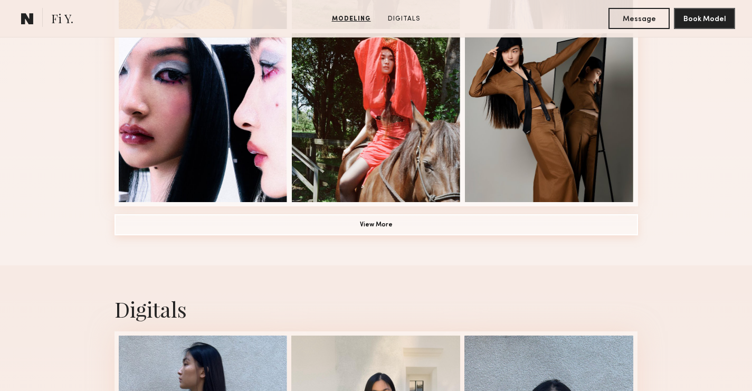
click at [398, 229] on button "View More" at bounding box center [375, 224] width 523 height 21
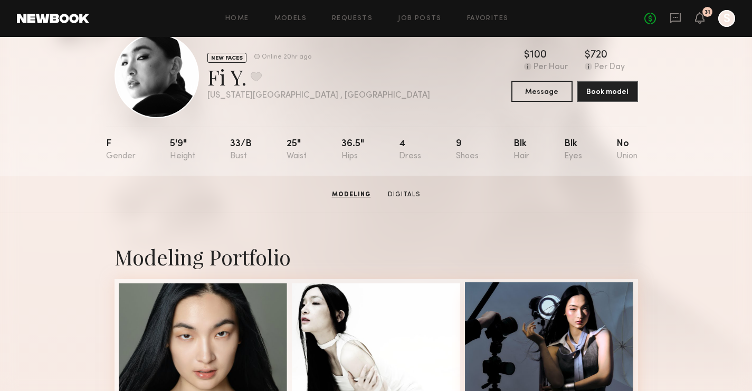
scroll to position [0, 0]
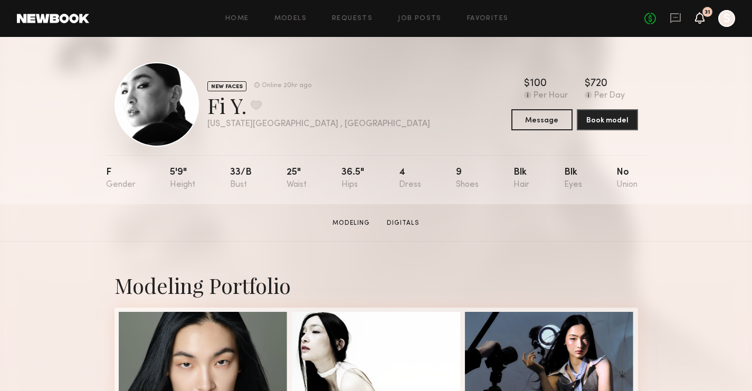
click at [703, 18] on icon at bounding box center [699, 18] width 9 height 12
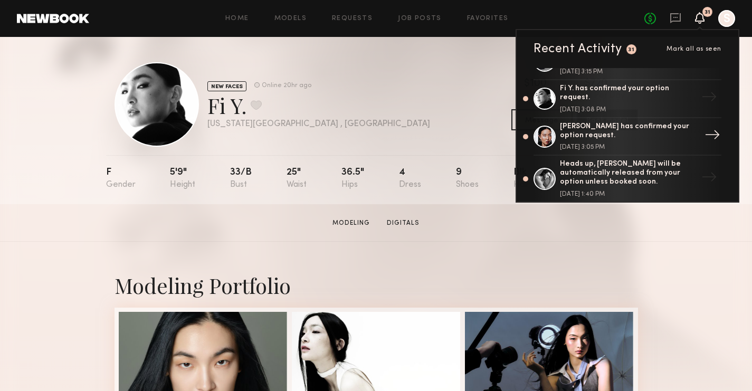
scroll to position [367, 0]
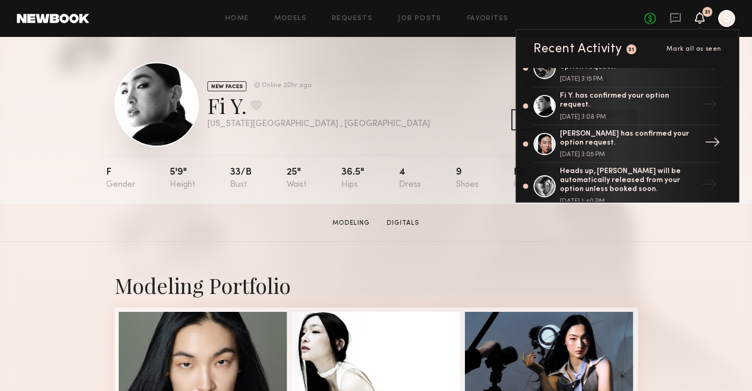
click at [617, 139] on div "Tenny Z. has confirmed your option request." at bounding box center [628, 139] width 137 height 18
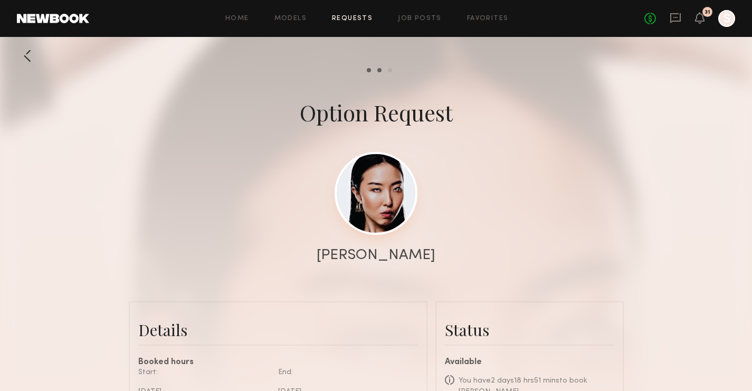
click at [376, 200] on link at bounding box center [375, 193] width 83 height 83
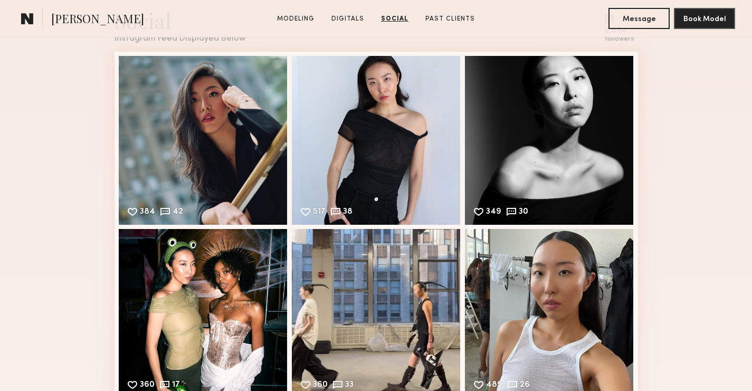
scroll to position [1533, 0]
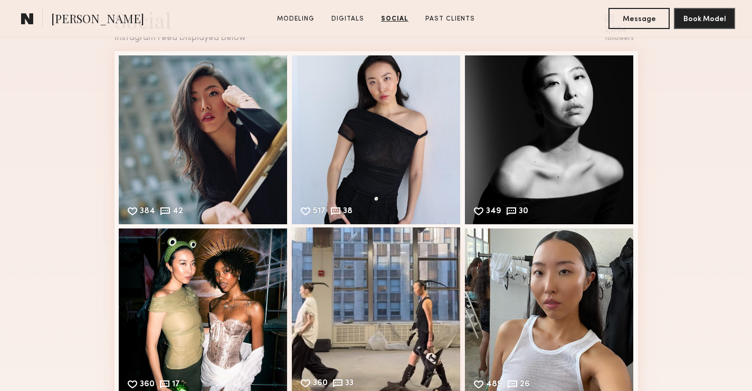
click at [405, 304] on div "360 33 Likes & comments displayed to show model’s engagement" at bounding box center [376, 311] width 169 height 169
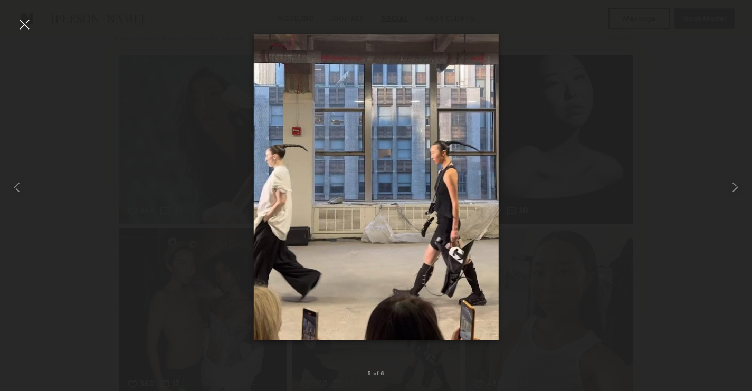
click at [29, 25] on div at bounding box center [24, 24] width 17 height 17
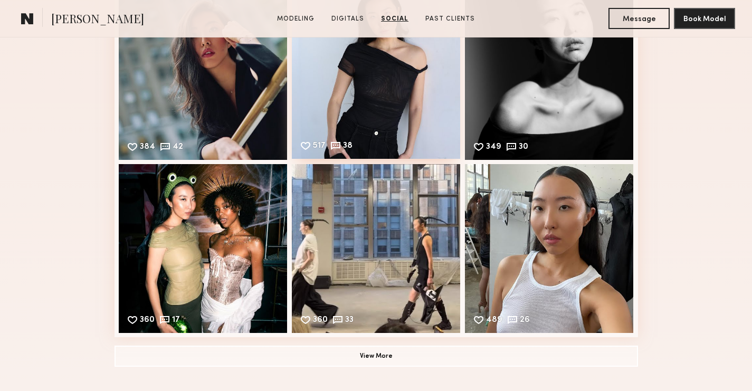
scroll to position [1612, 0]
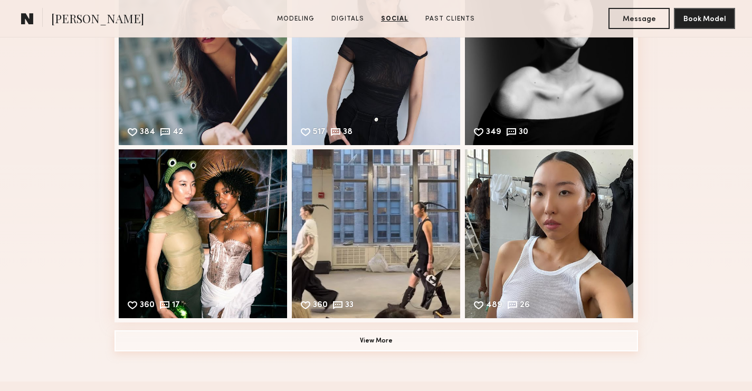
click at [446, 336] on button "View More" at bounding box center [375, 340] width 523 height 21
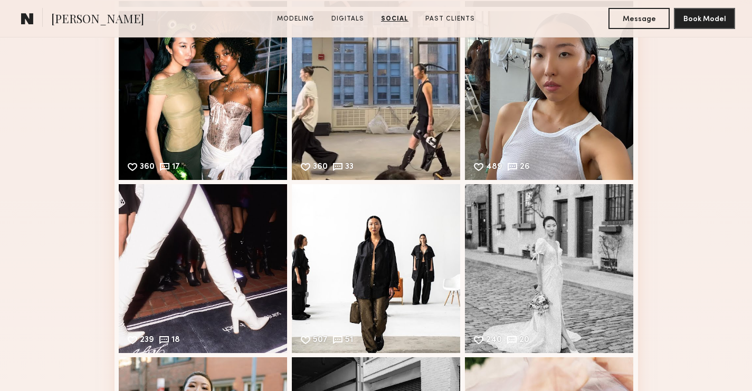
scroll to position [1803, 0]
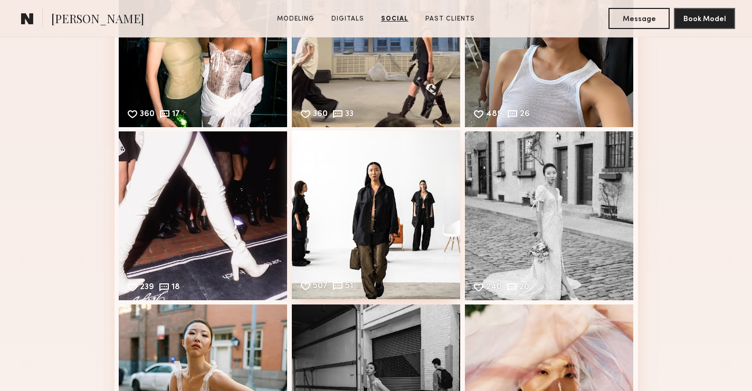
click at [388, 223] on div "507 51 Likes & comments displayed to show model’s engagement" at bounding box center [376, 214] width 169 height 169
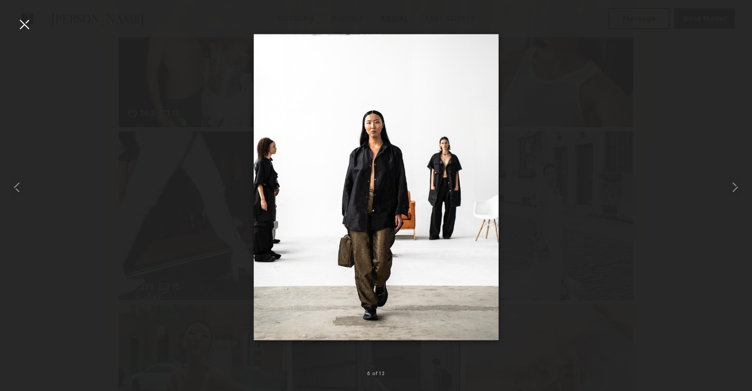
click at [26, 28] on div at bounding box center [24, 24] width 17 height 17
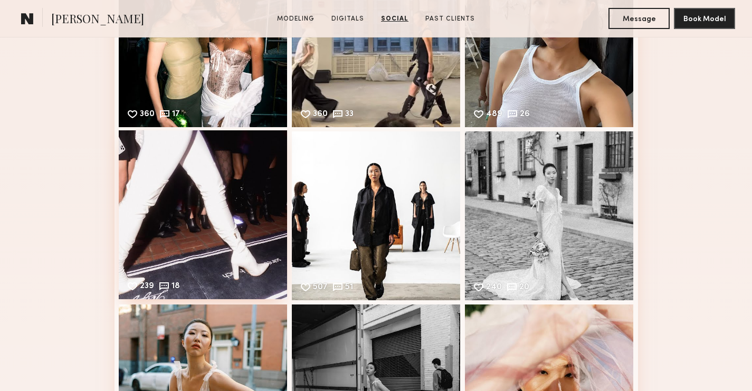
click at [178, 209] on div "239 18 Likes & comments displayed to show model’s engagement" at bounding box center [203, 214] width 169 height 169
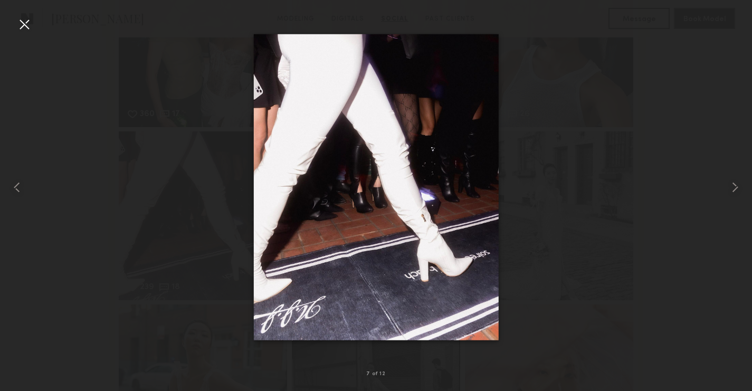
click at [25, 23] on div at bounding box center [24, 24] width 17 height 17
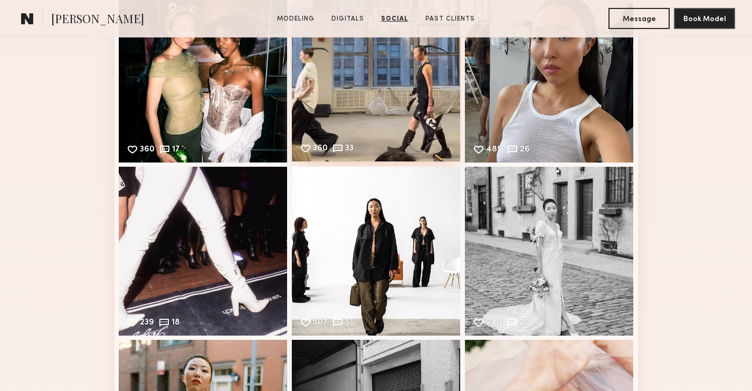
scroll to position [1765, 0]
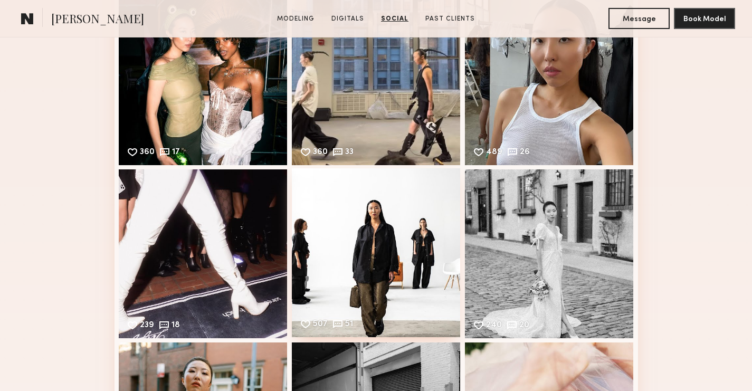
click at [402, 225] on div "507 51 Likes & comments displayed to show model’s engagement" at bounding box center [376, 252] width 169 height 169
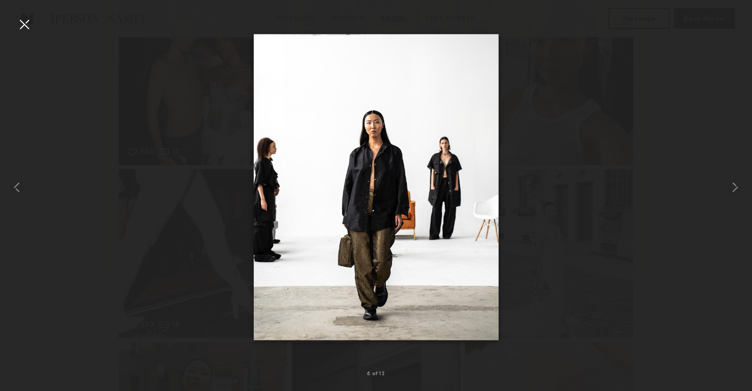
click at [20, 28] on div at bounding box center [24, 24] width 17 height 17
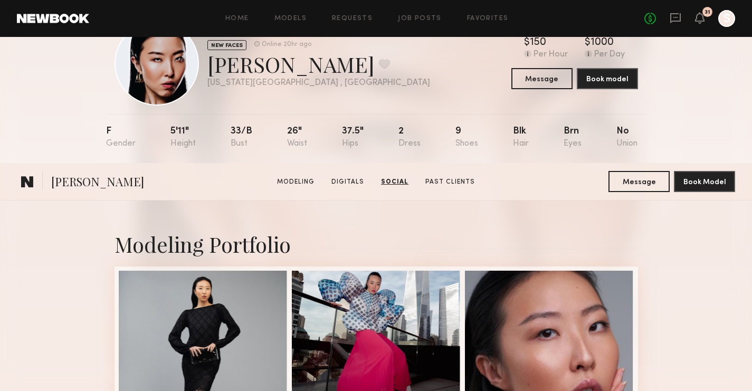
scroll to position [0, 0]
